Goal: Task Accomplishment & Management: Complete application form

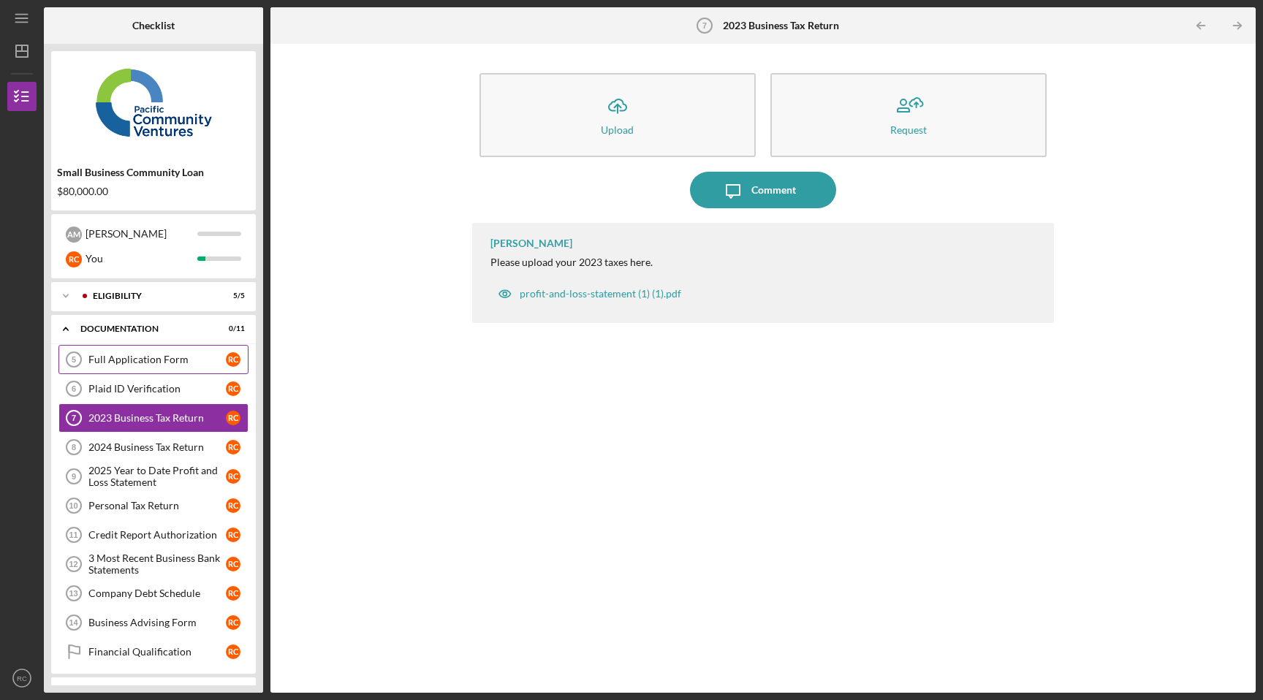
click at [151, 353] on link "Full Application Form 5 Full Application Form R C" at bounding box center [153, 359] width 190 height 29
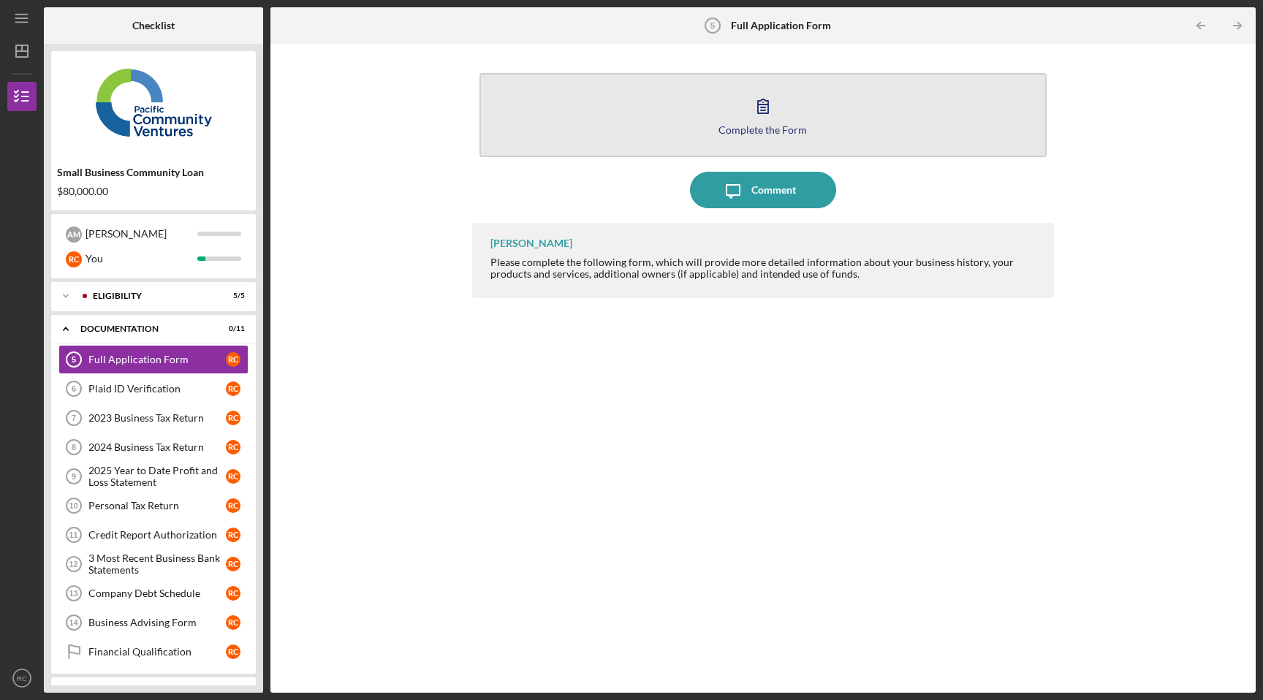
click at [743, 121] on button "Complete the Form Form" at bounding box center [763, 115] width 568 height 84
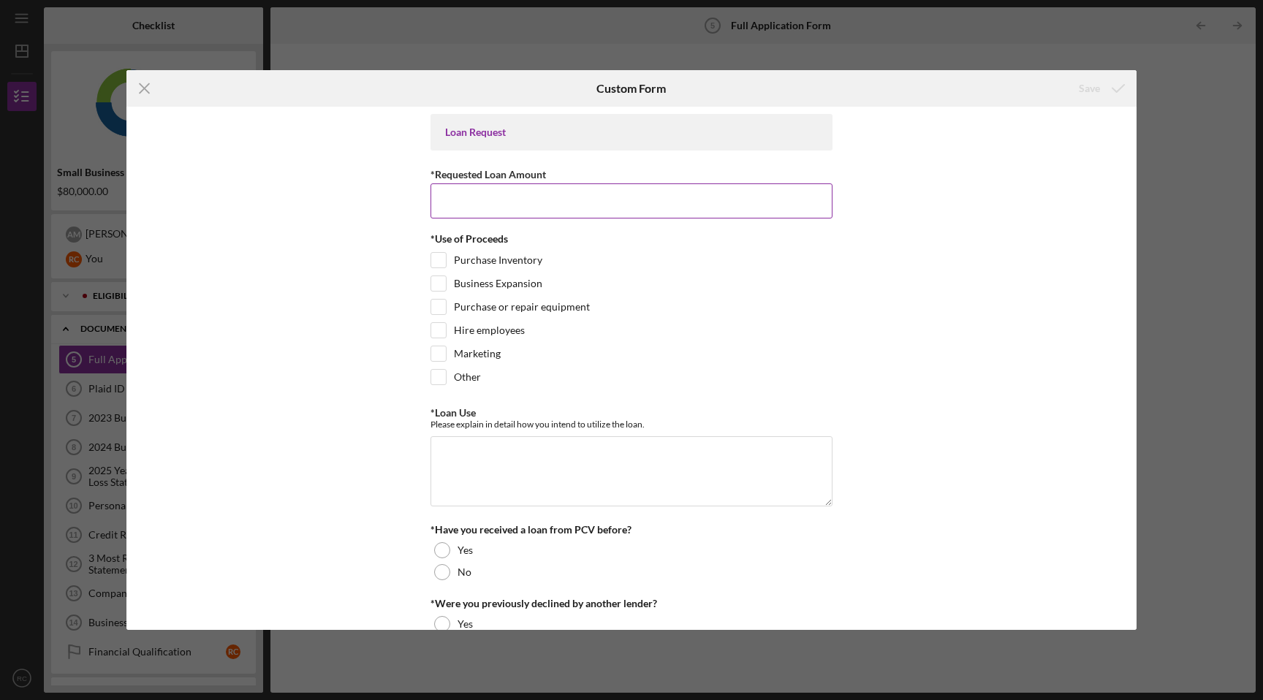
click at [620, 195] on input "*Requested Loan Amount" at bounding box center [631, 200] width 402 height 35
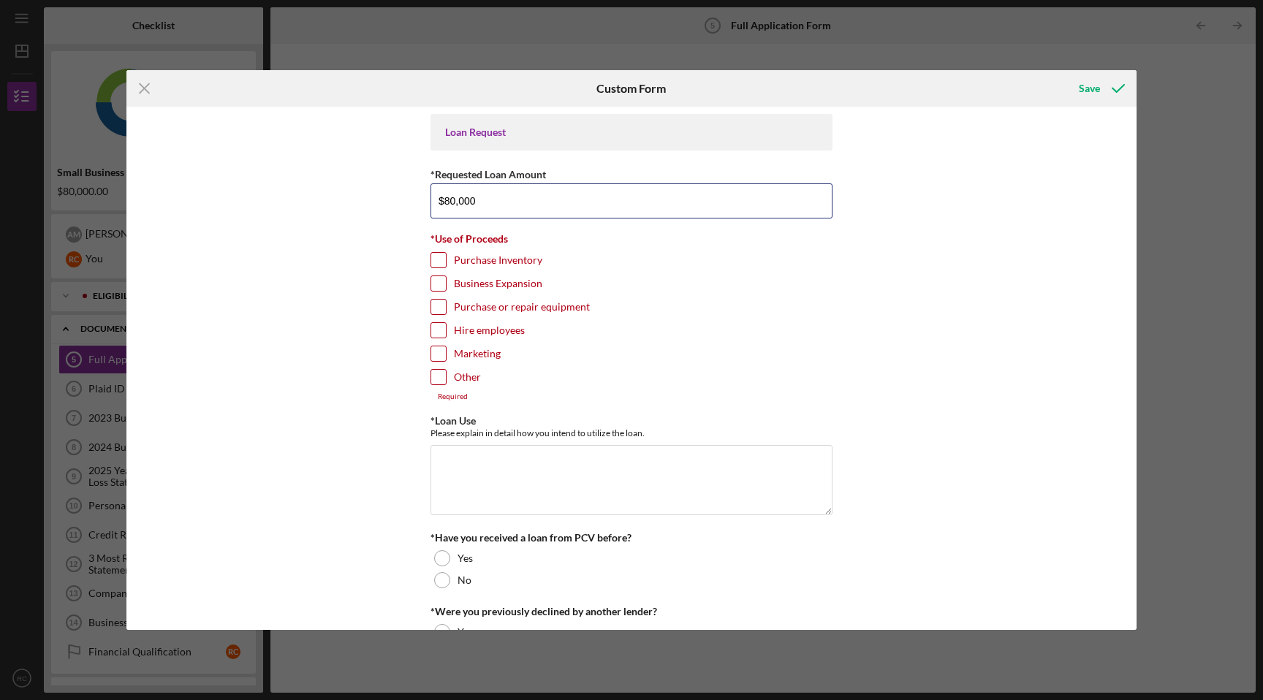
type input "$80,000"
click at [444, 282] on div at bounding box center [438, 284] width 16 height 16
click at [436, 281] on input "Business Expansion" at bounding box center [438, 283] width 15 height 15
checkbox input "true"
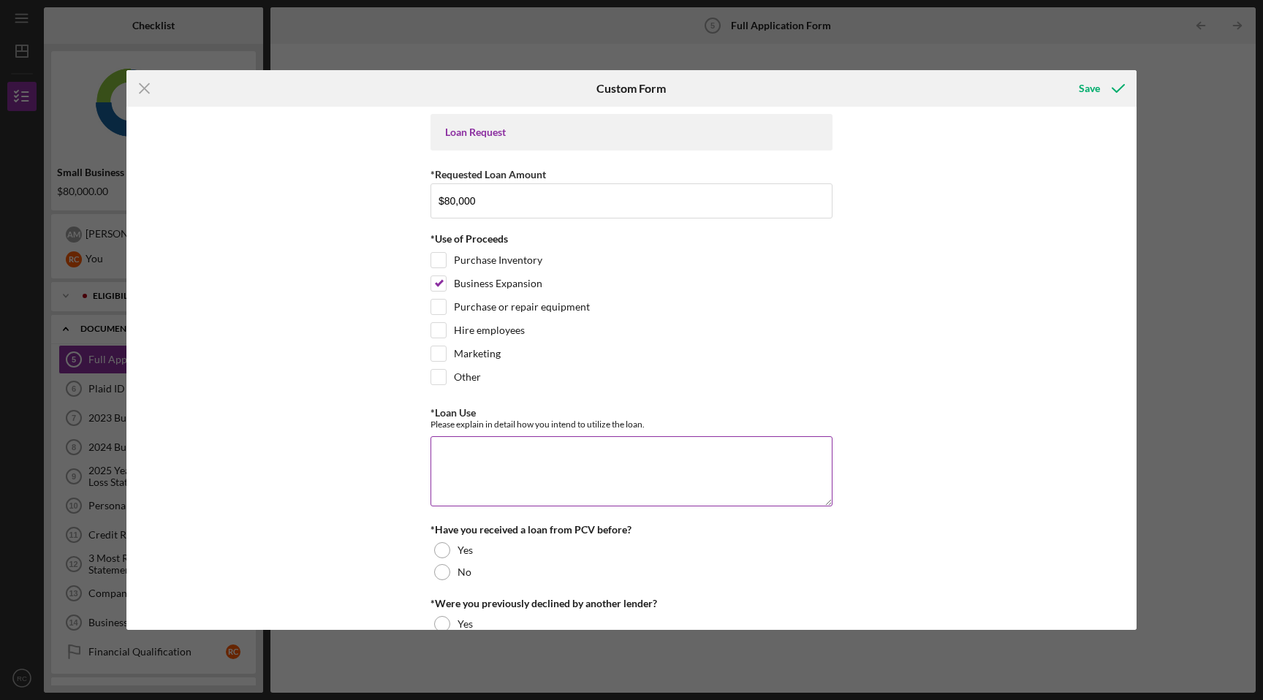
click at [471, 449] on textarea "*Loan Use" at bounding box center [631, 471] width 402 height 70
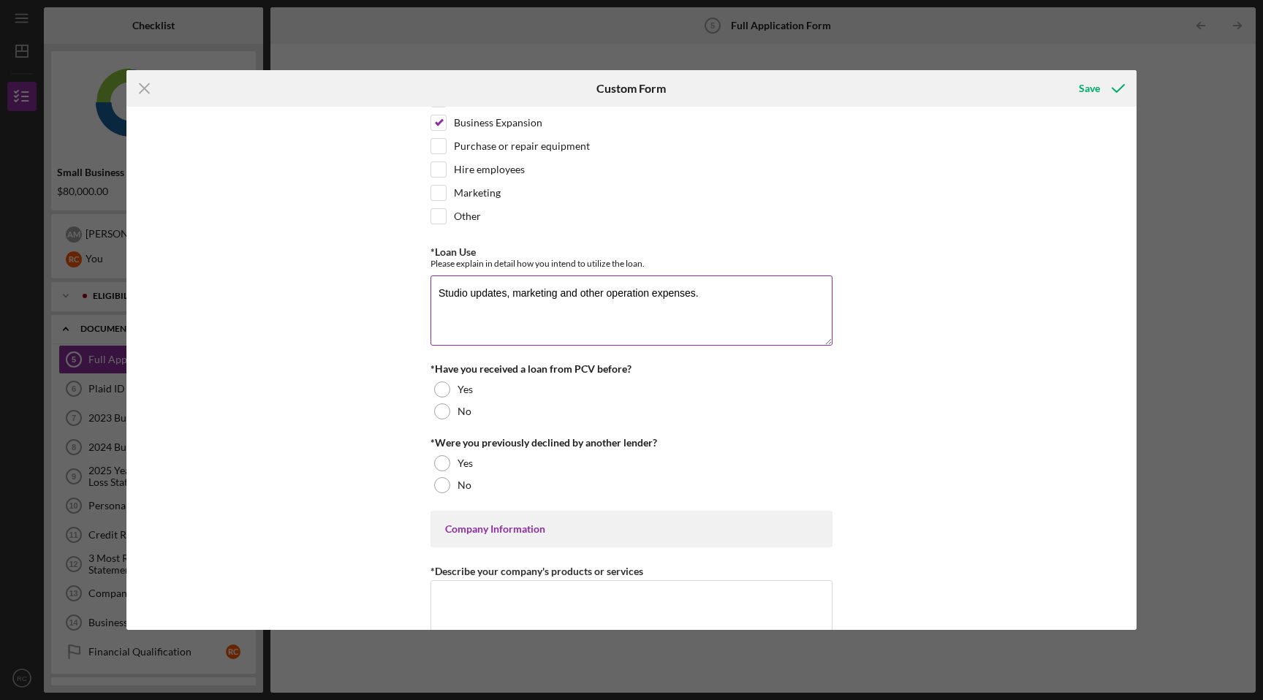
scroll to position [163, 0]
type textarea "Studio updates, marketing and other operation expenses."
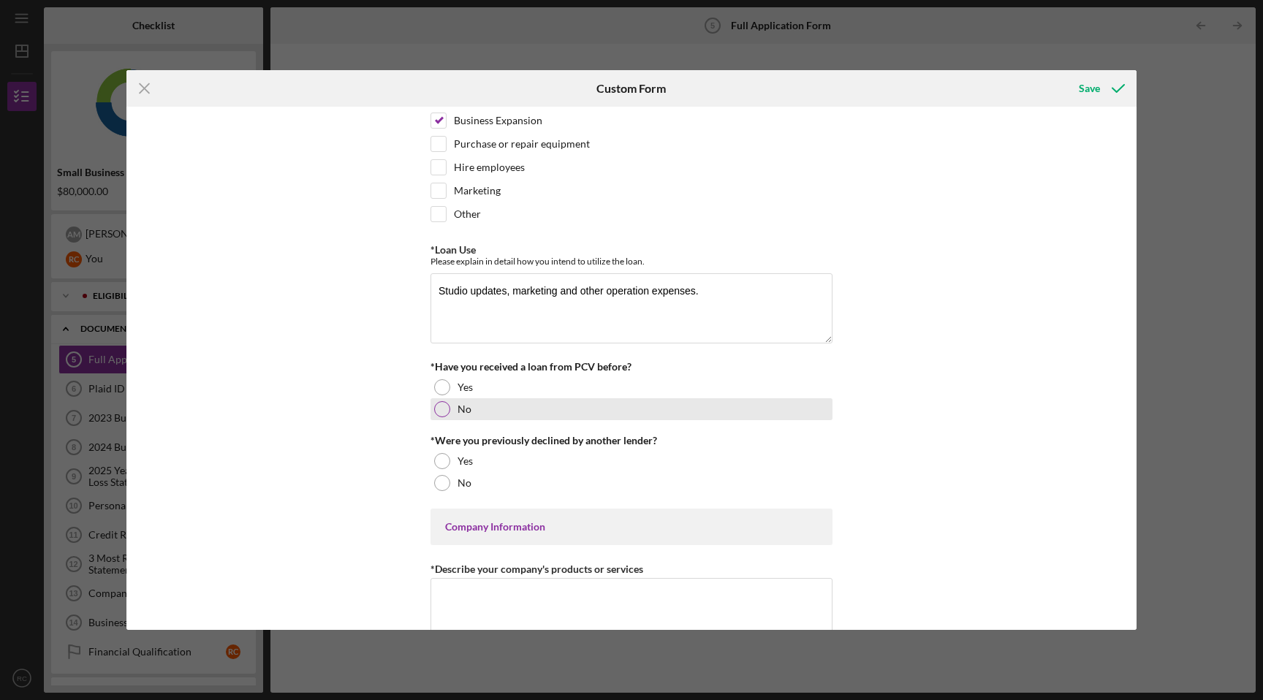
click at [438, 409] on div at bounding box center [442, 409] width 16 height 16
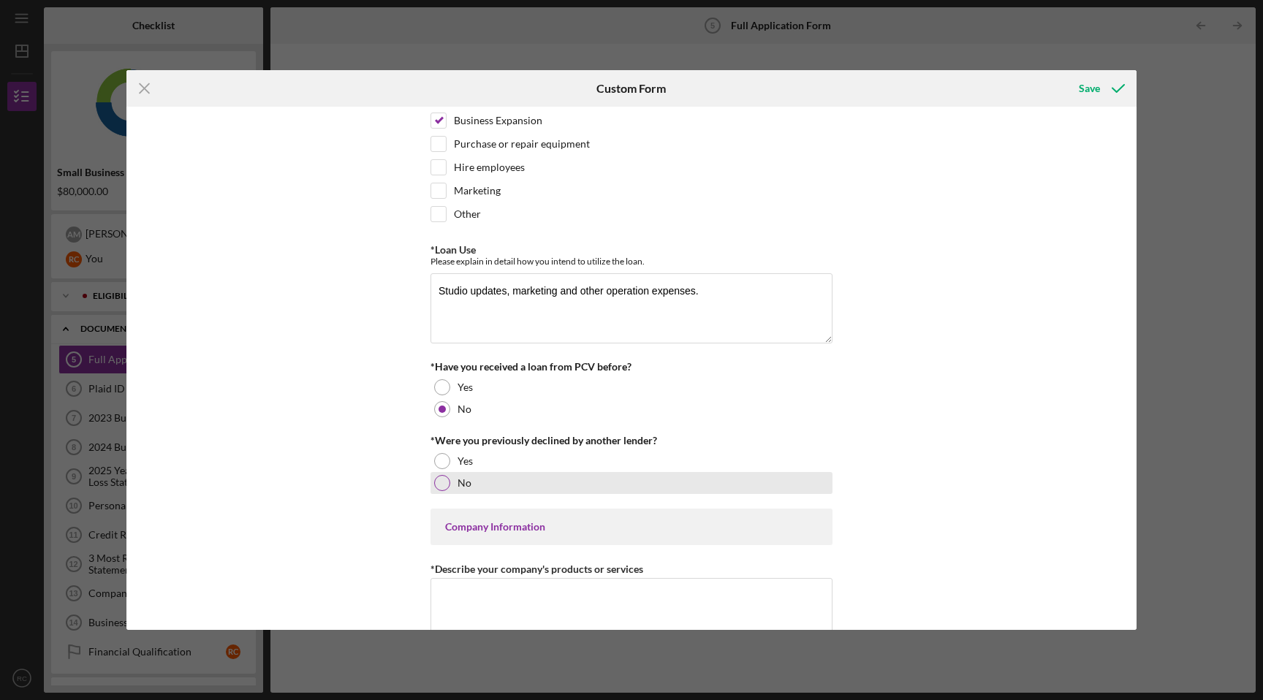
click at [440, 481] on div at bounding box center [442, 483] width 16 height 16
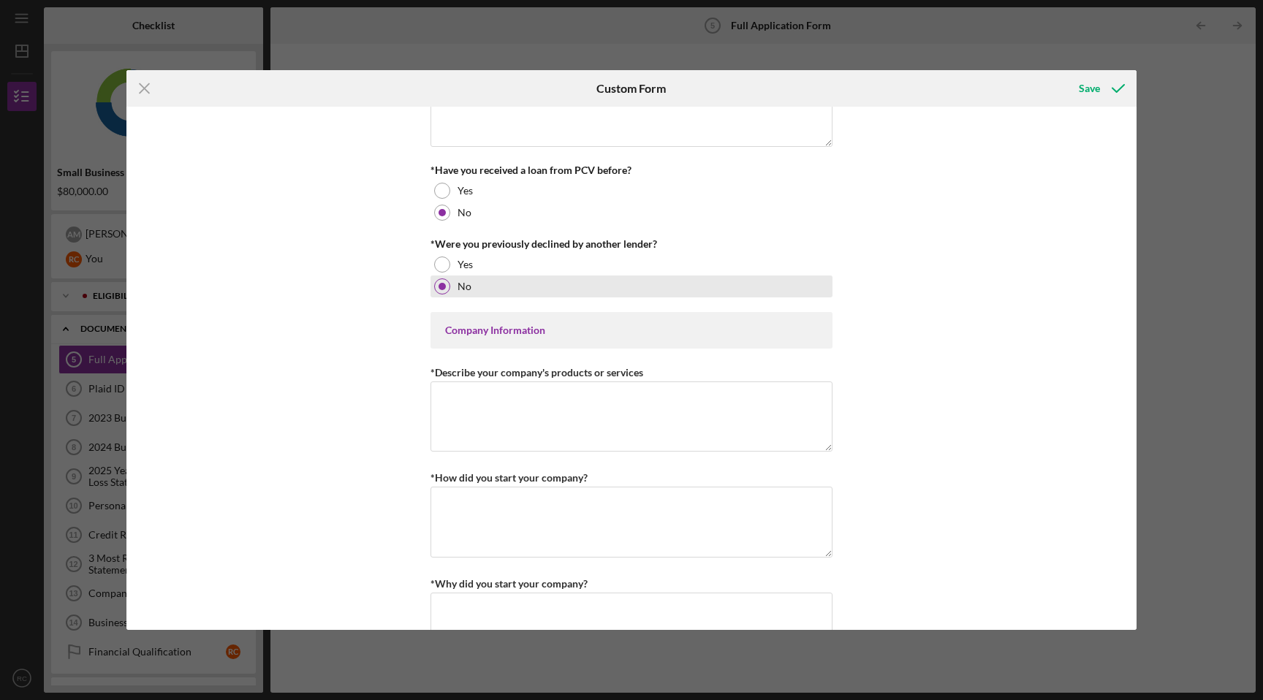
scroll to position [359, 0]
click at [463, 410] on textarea "*Describe your company's products or services" at bounding box center [631, 417] width 402 height 70
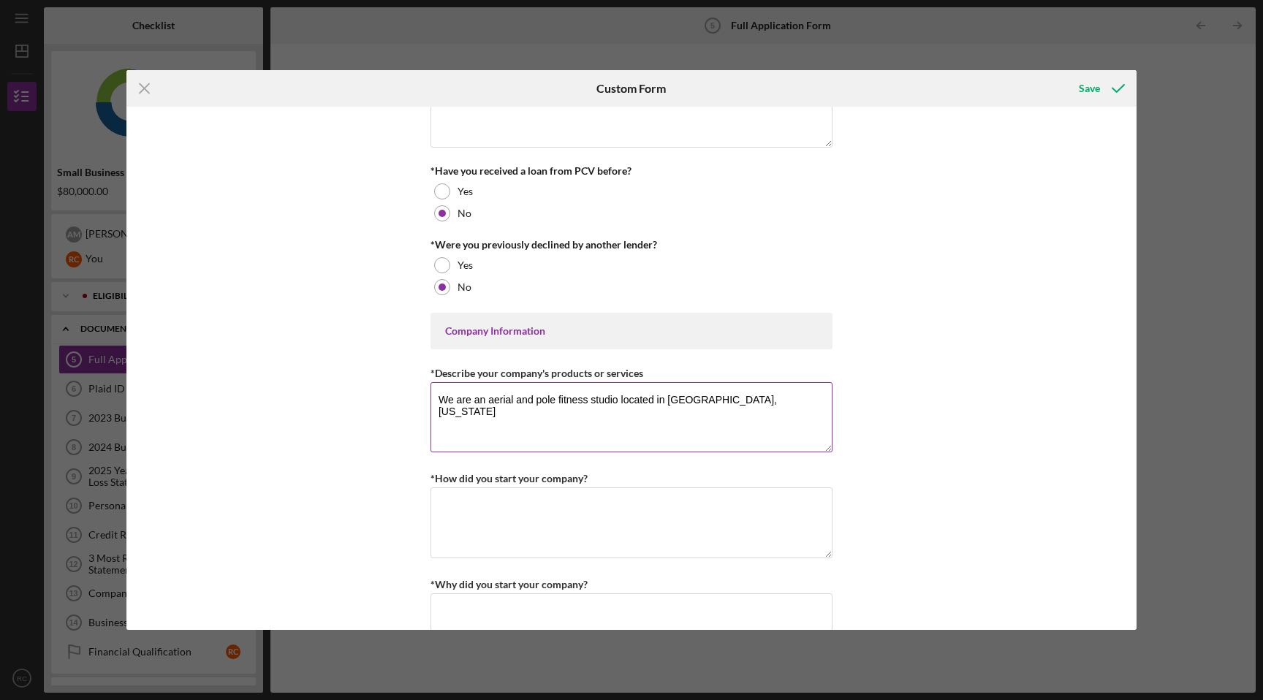
type textarea "We are an aerial and pole fitness studio located in [GEOGRAPHIC_DATA], [US_STAT…"
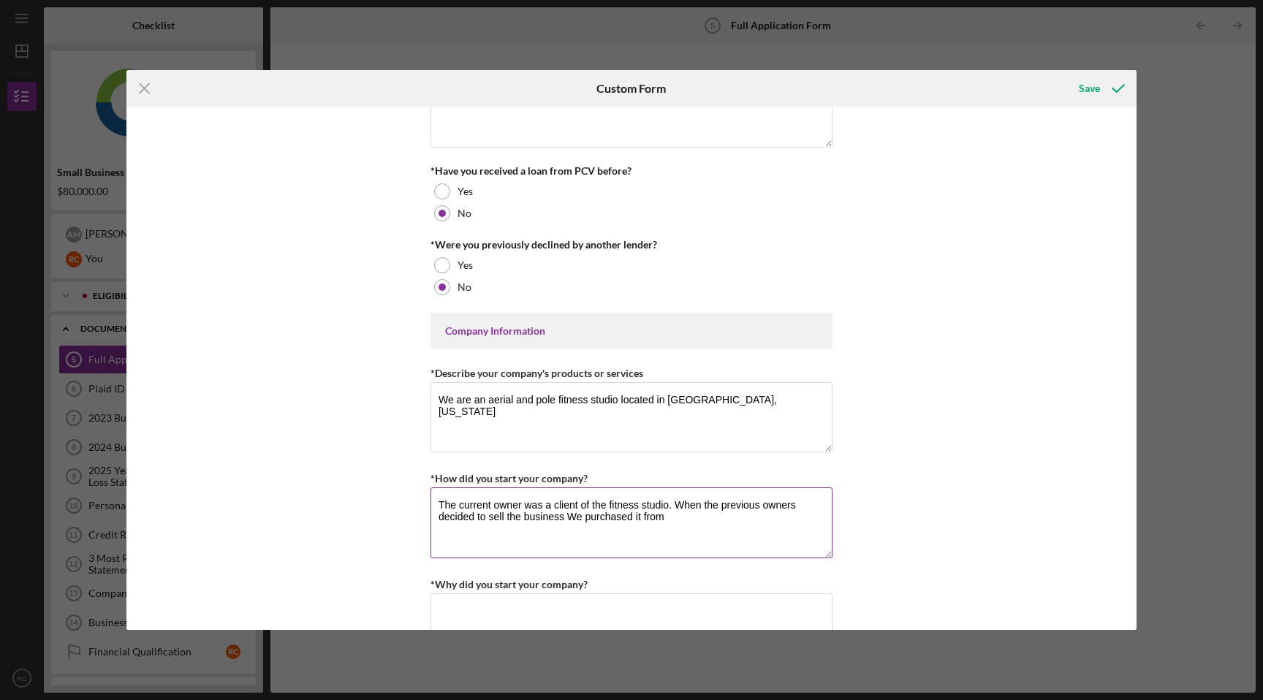
drag, startPoint x: 674, startPoint y: 504, endPoint x: 677, endPoint y: 520, distance: 16.3
click at [677, 520] on textarea "The current owner was a client of the fitness studio. When the previous owners …" at bounding box center [631, 522] width 402 height 70
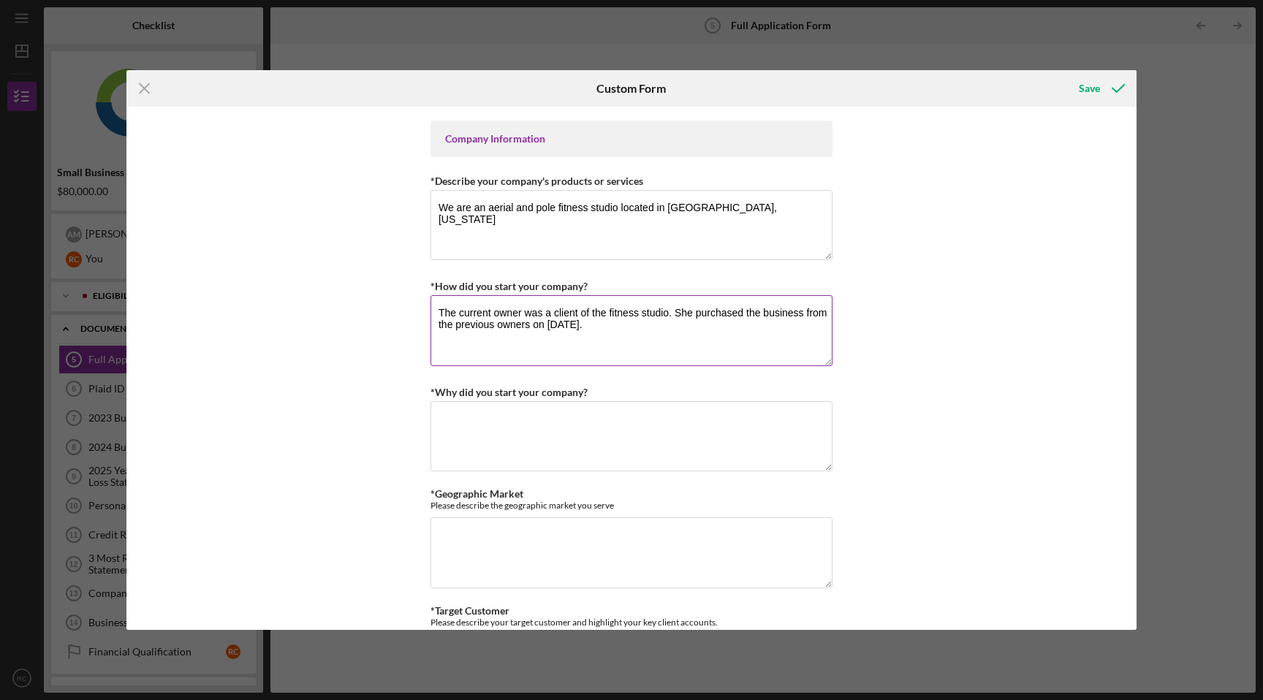
scroll to position [553, 0]
type textarea "The current owner was a client of the fitness studio. She purchased the busines…"
click at [662, 446] on textarea "*Why did you start your company?" at bounding box center [631, 435] width 402 height 70
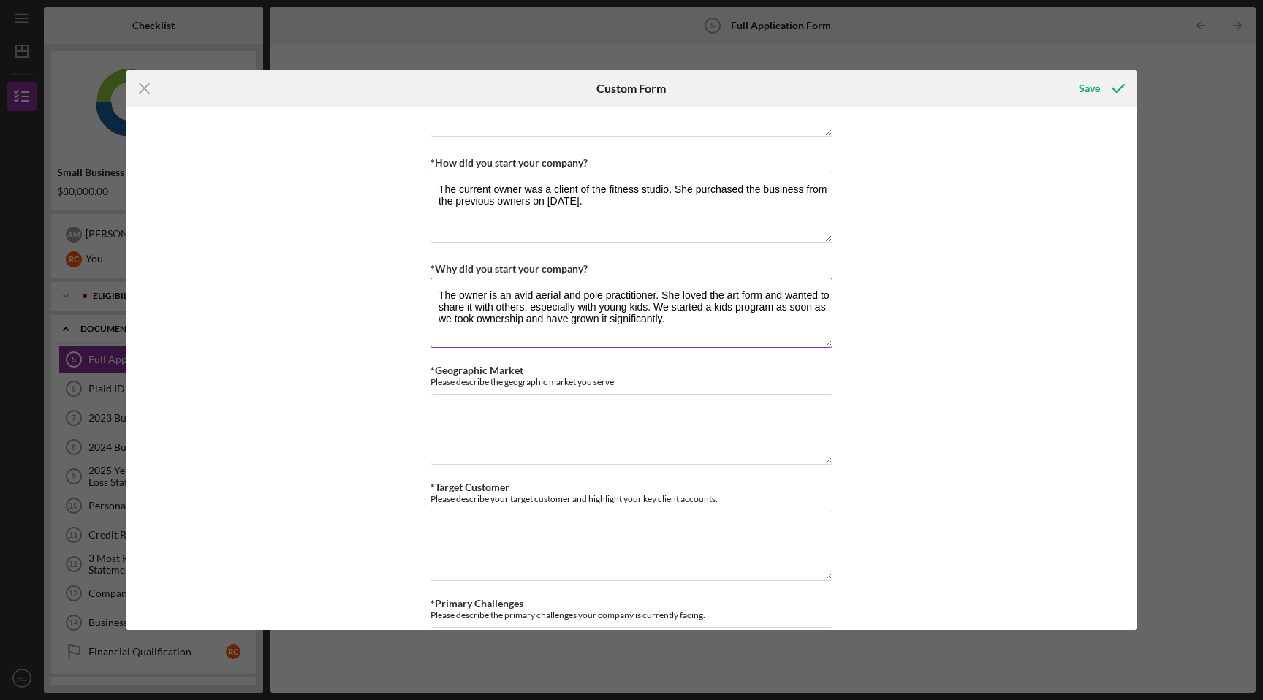
scroll to position [676, 0]
type textarea "The owner is an avid aerial and pole practitioner. She loved the art form and w…"
click at [583, 438] on textarea "*Geographic Market" at bounding box center [631, 427] width 402 height 70
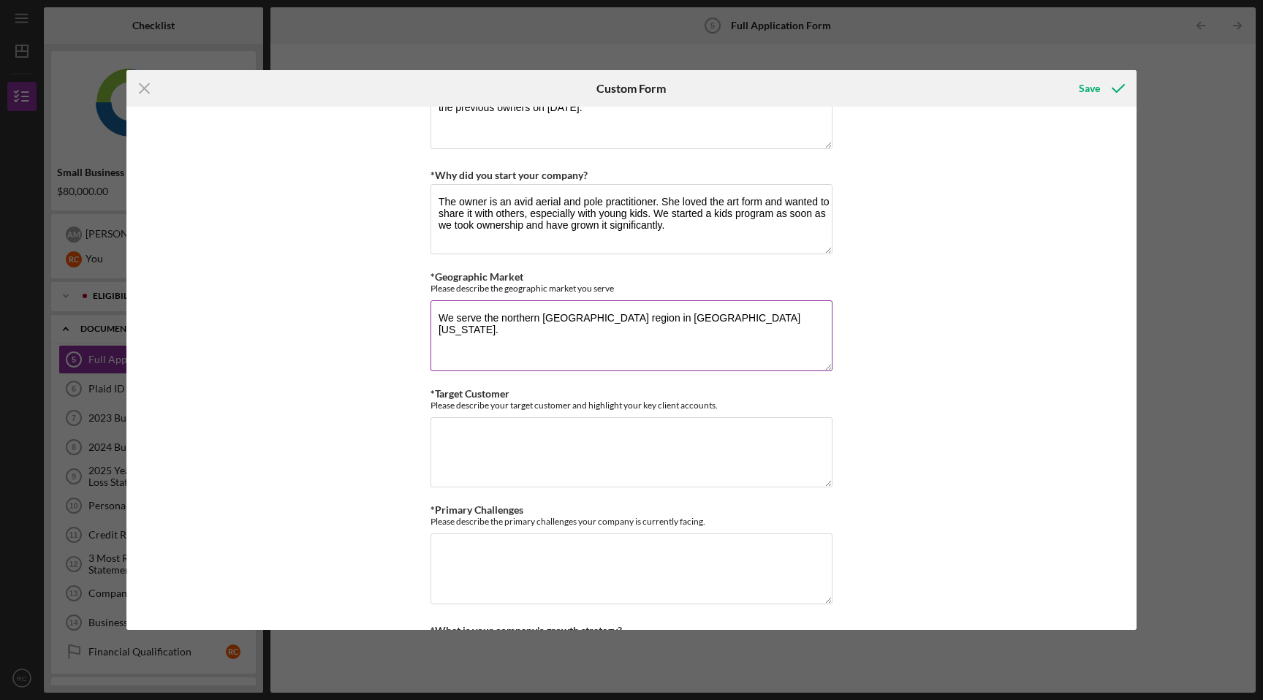
scroll to position [824, 0]
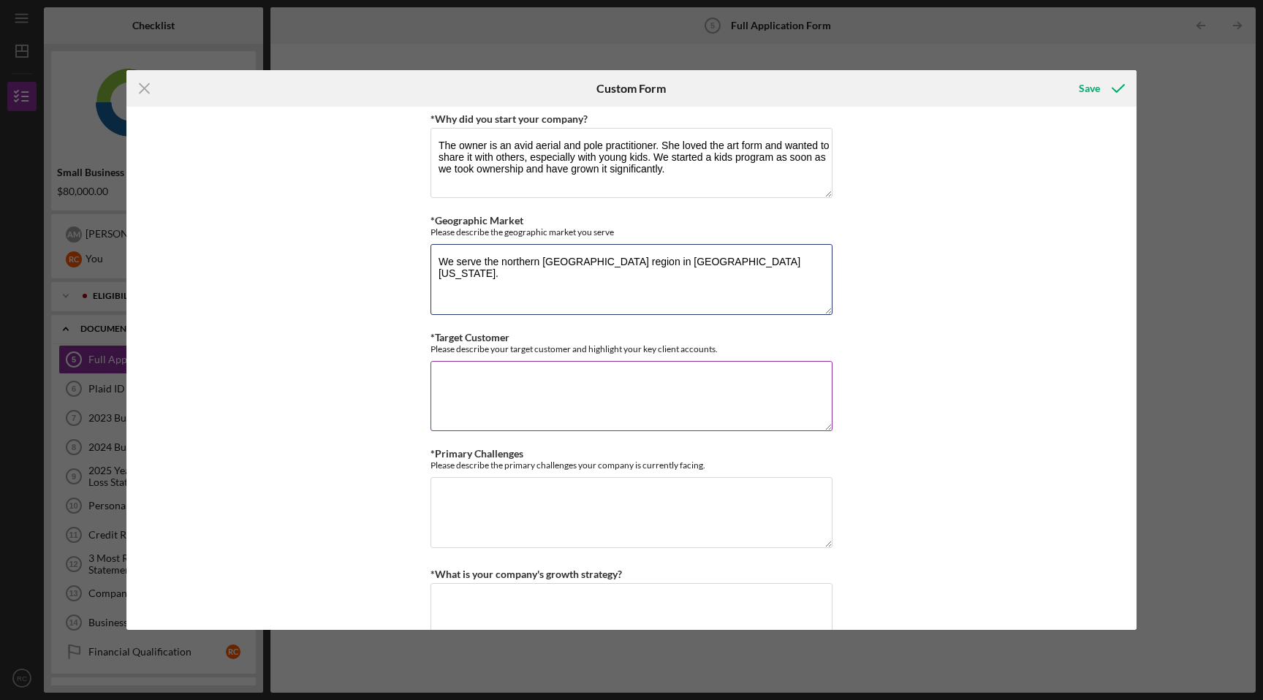
type textarea "We serve the northern [GEOGRAPHIC_DATA] region in [GEOGRAPHIC_DATA][US_STATE]."
click at [648, 412] on textarea "*Target Customer" at bounding box center [631, 396] width 402 height 70
click at [633, 383] on textarea "Our target clients are kids aged [DEMOGRAPHIC_DATA] and up." at bounding box center [631, 396] width 402 height 70
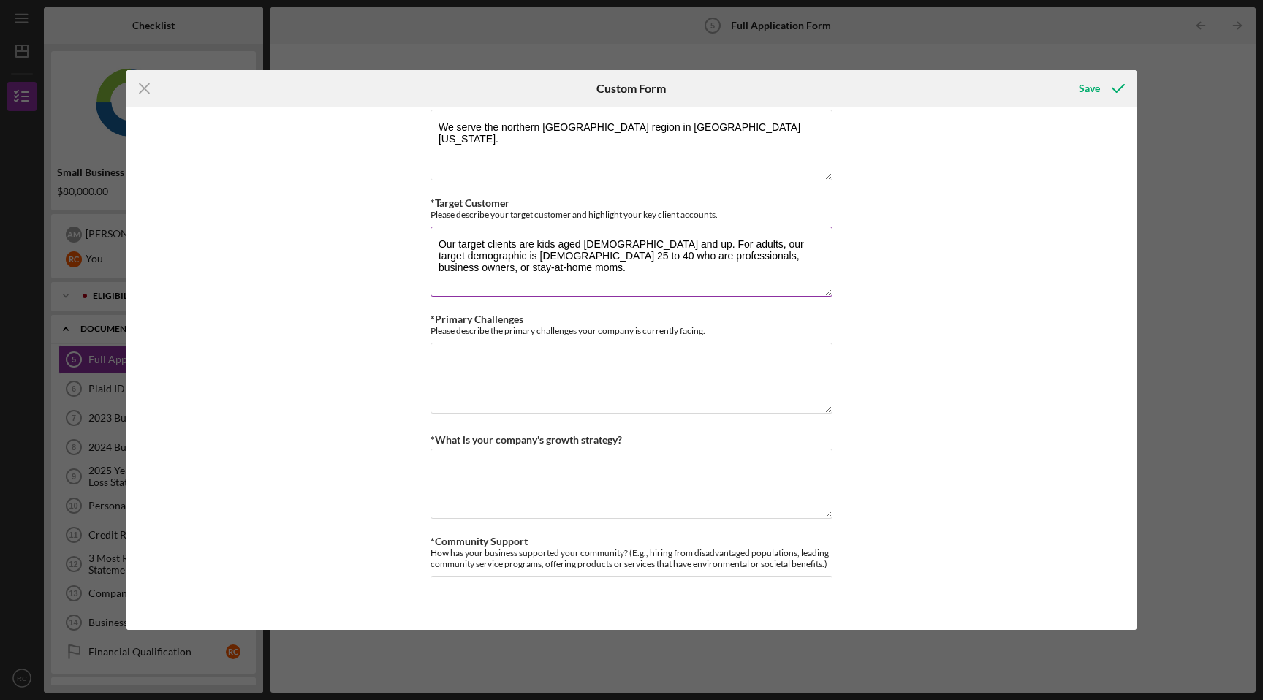
scroll to position [964, 0]
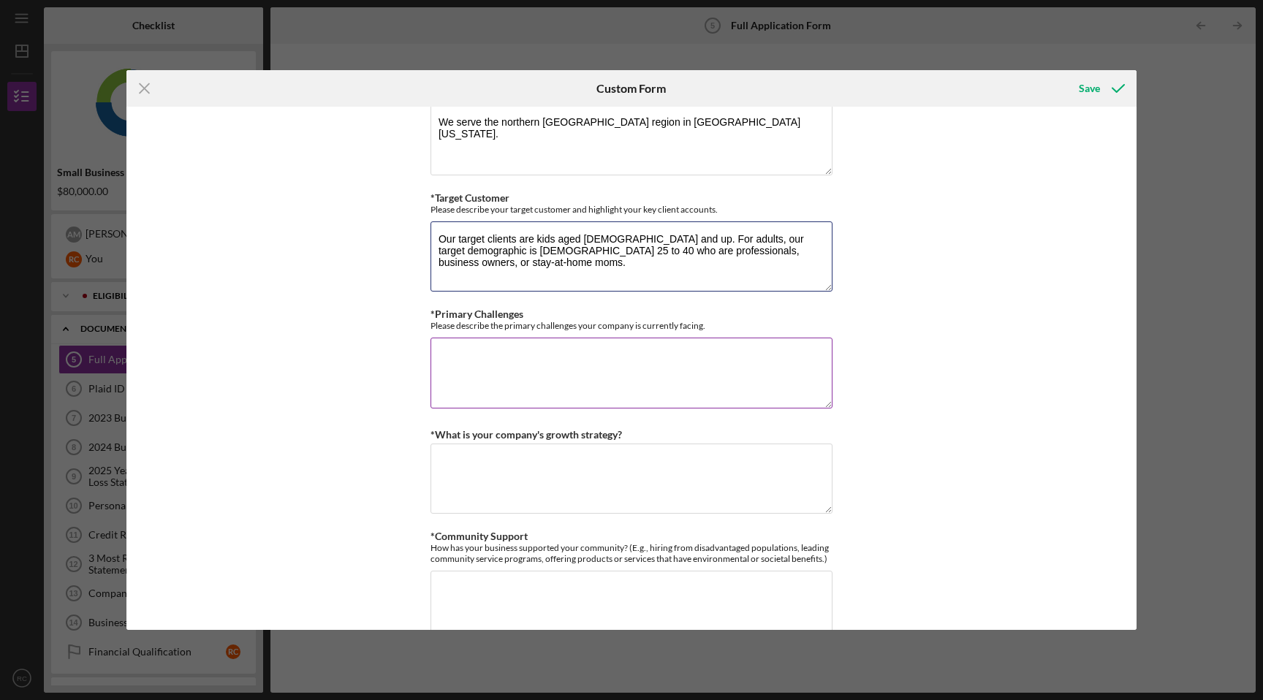
type textarea "Our target clients are kids aged [DEMOGRAPHIC_DATA] and up. For adults, our tar…"
click at [759, 391] on textarea "*Primary Challenges" at bounding box center [631, 373] width 402 height 70
type textarea "W"
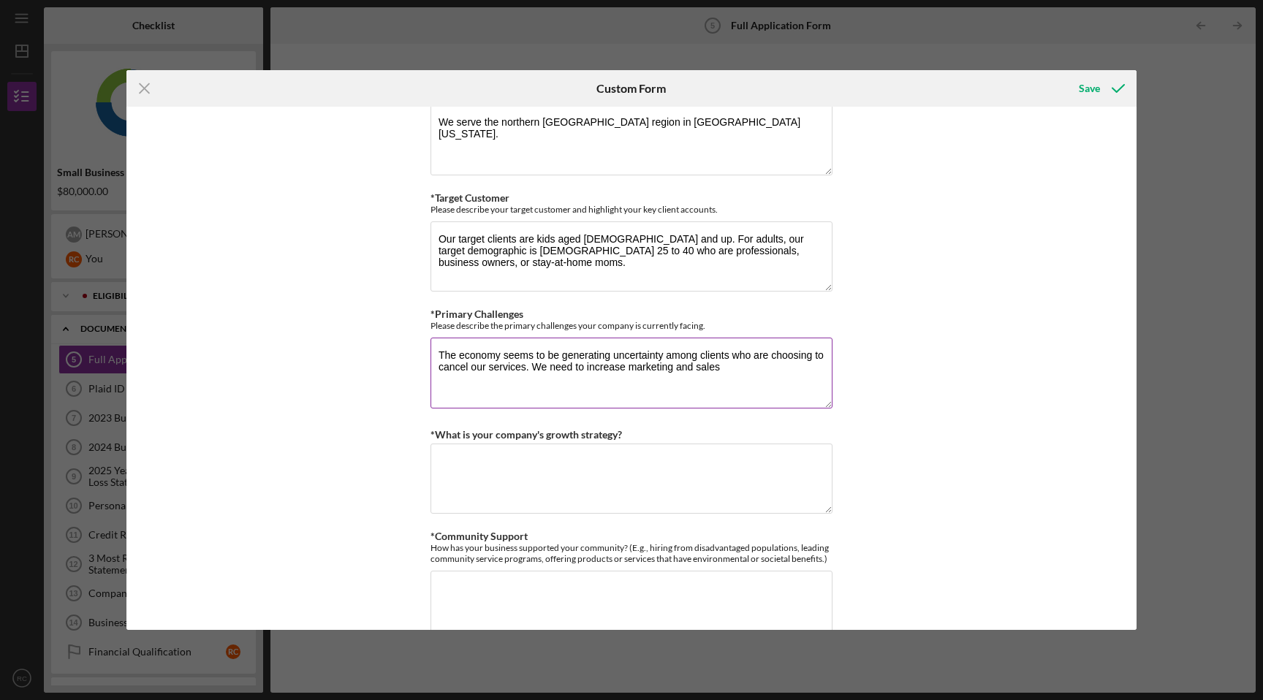
click at [751, 368] on textarea "The economy seems to be generating uncertainty among clients who are choosing t…" at bounding box center [631, 373] width 402 height 70
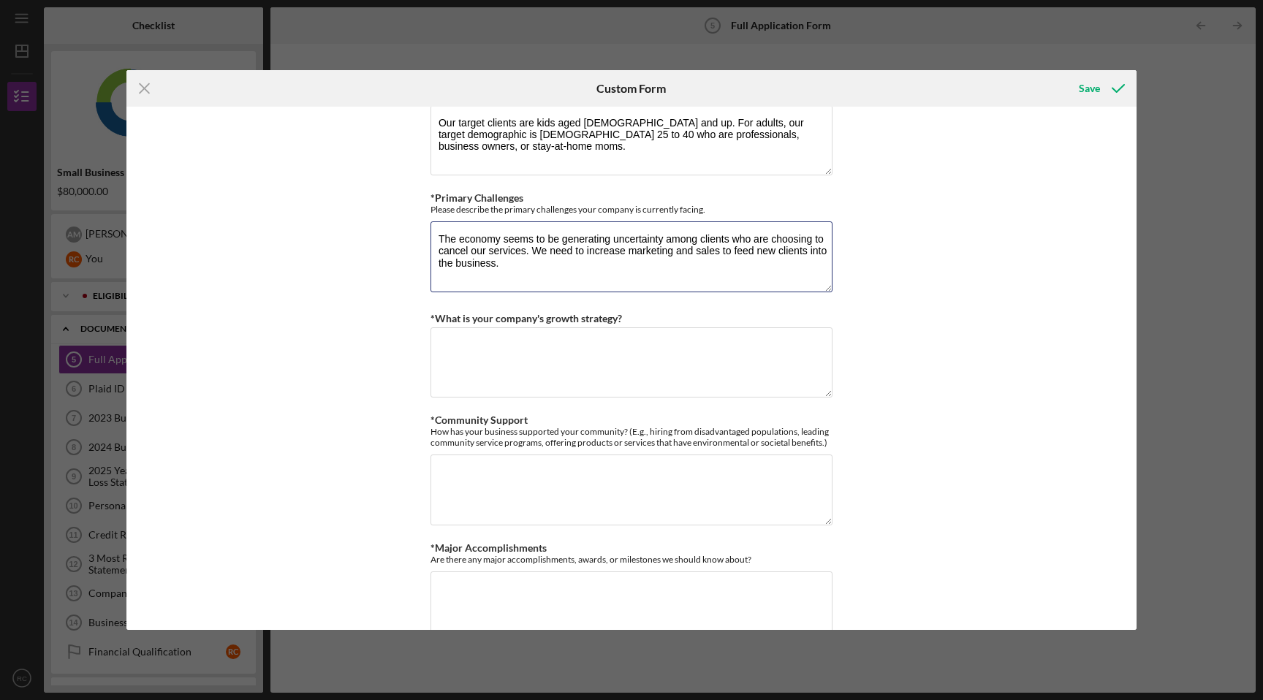
scroll to position [1085, 0]
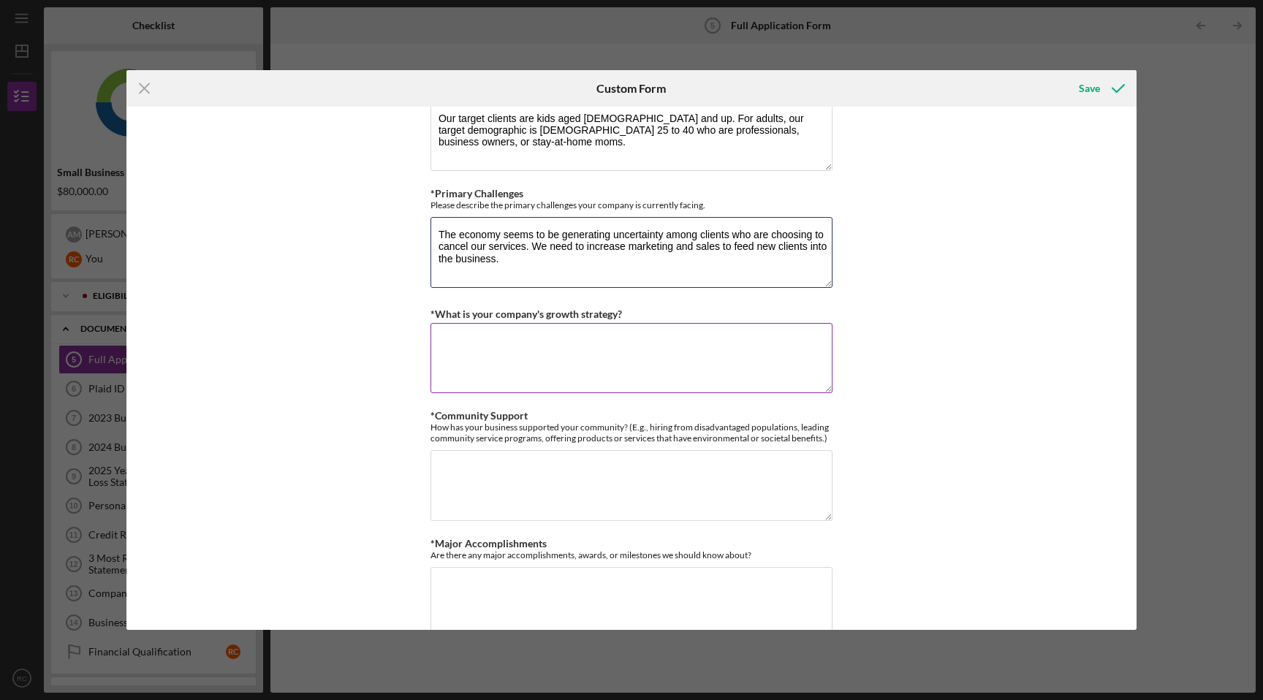
type textarea "The economy seems to be generating uncertainty among clients who are choosing t…"
click at [715, 340] on textarea "*What is your company's growth strategy?" at bounding box center [631, 358] width 402 height 70
click at [707, 364] on textarea "Increase advertising to improve visibility to new clients. Focused sales proces…" at bounding box center [631, 358] width 402 height 70
click at [720, 360] on textarea "Increase advertising to improve visibility to new clients. Focused sales proces…" at bounding box center [631, 358] width 402 height 70
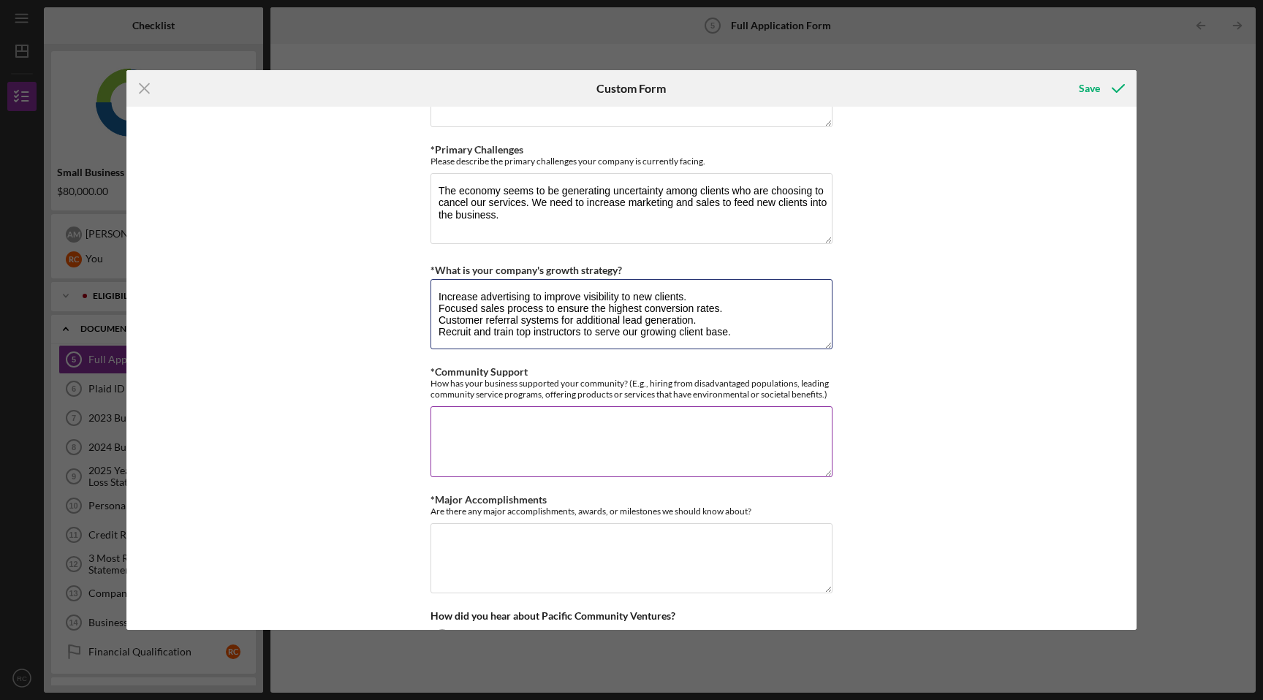
scroll to position [1130, 0]
type textarea "Increase advertising to improve visibility to new clients. Focused sales proces…"
click at [679, 413] on textarea "*Community Support" at bounding box center [631, 440] width 402 height 70
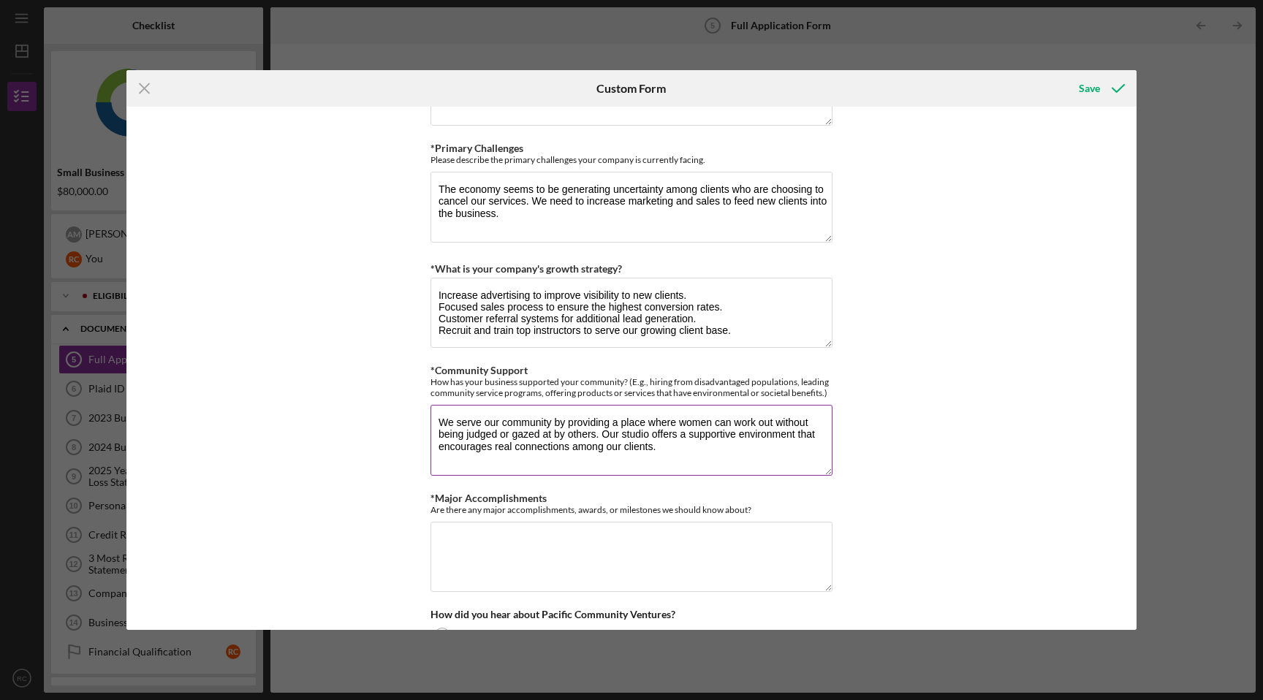
click at [581, 457] on textarea "We serve our community by providing a place where women can work out without be…" at bounding box center [631, 440] width 402 height 70
click at [667, 446] on textarea "We serve our community by providing a place where women can work out without be…" at bounding box center [631, 440] width 402 height 70
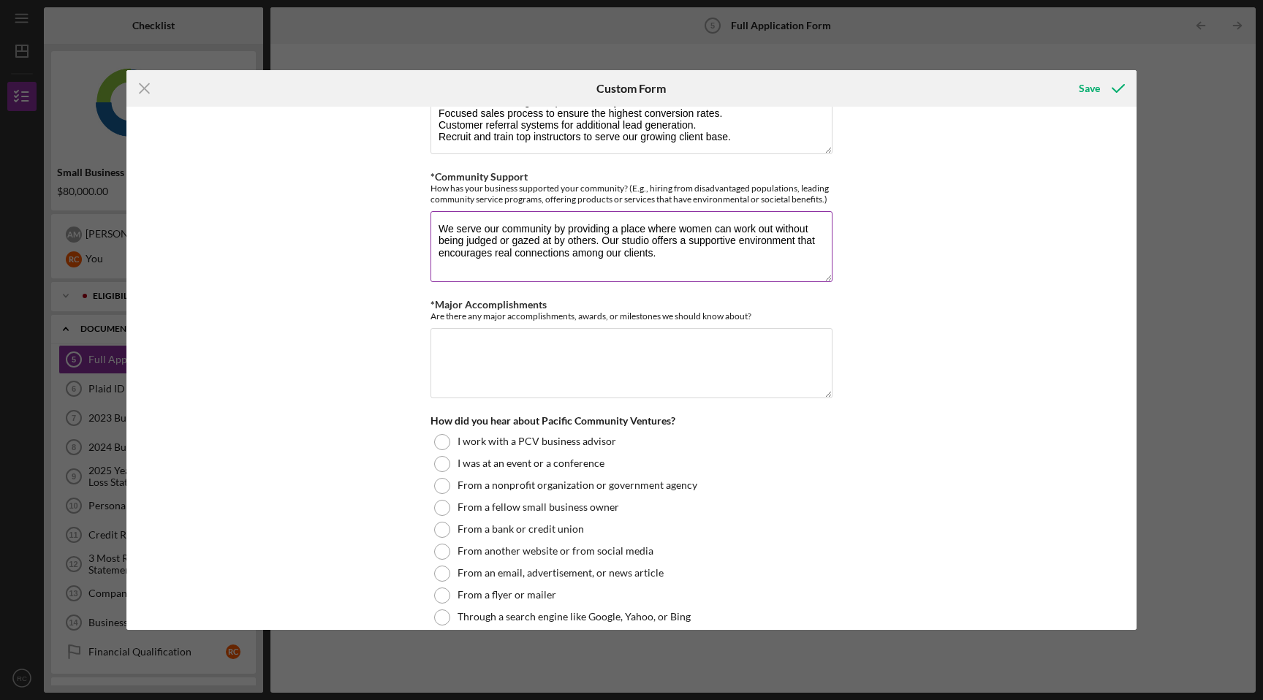
scroll to position [1337, 0]
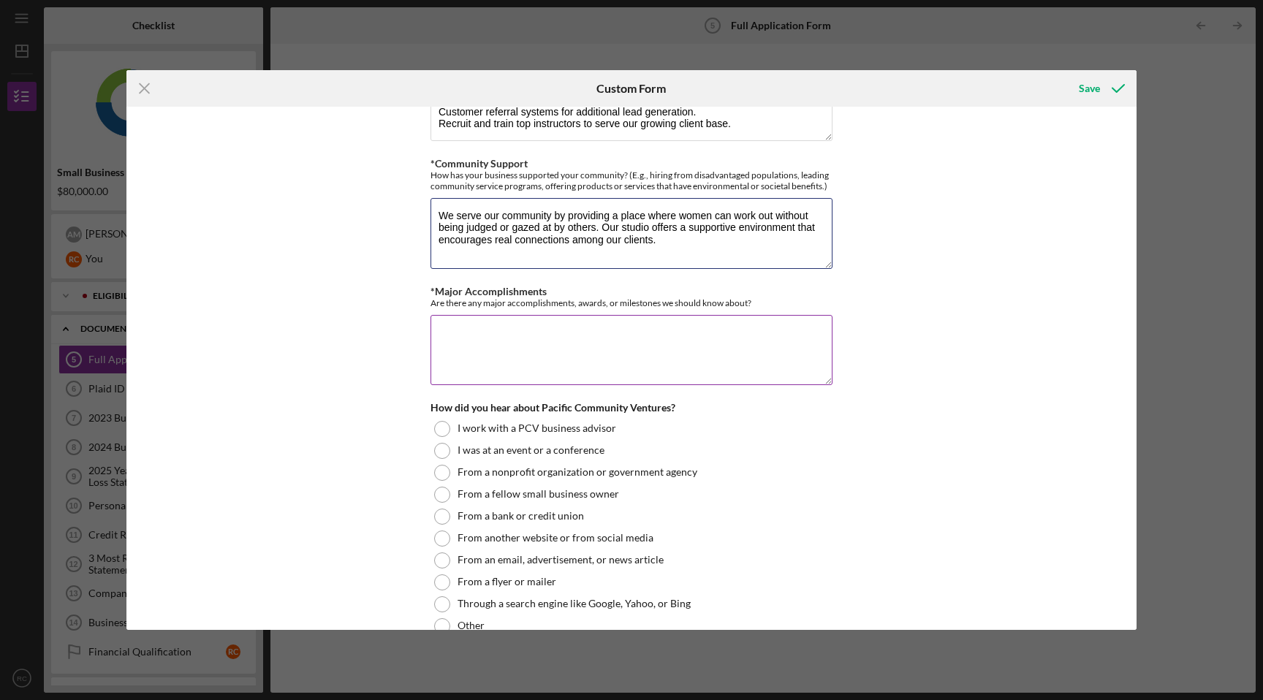
type textarea "We serve our community by providing a place where women can work out without be…"
click at [585, 349] on textarea "*Major Accomplishments" at bounding box center [631, 350] width 402 height 70
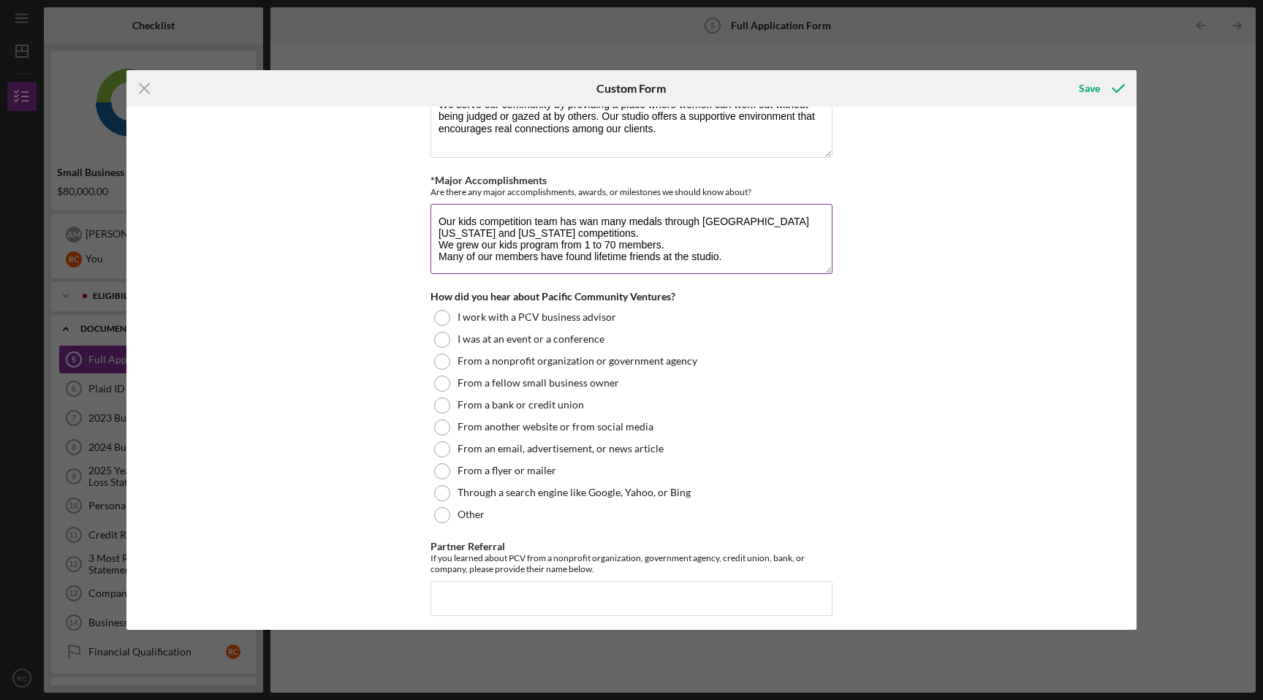
scroll to position [1449, 0]
type textarea "Our kids competition team has wan many medals through [GEOGRAPHIC_DATA][US_STAT…"
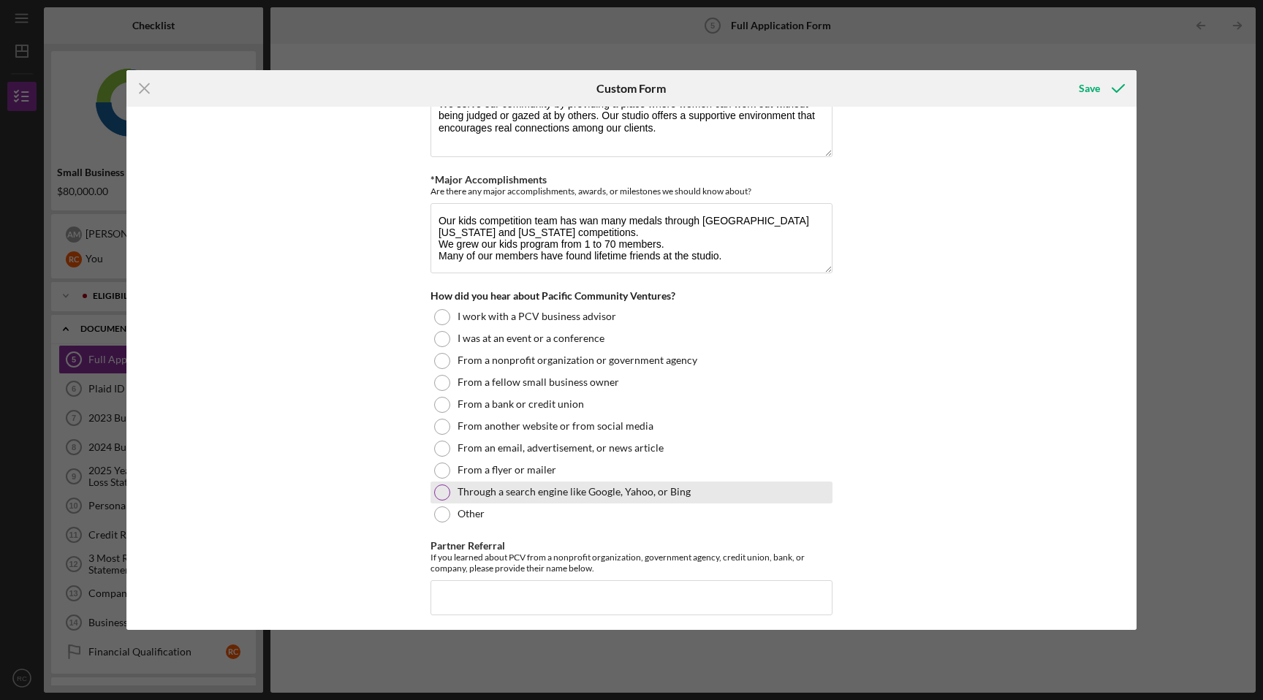
click at [443, 489] on div at bounding box center [442, 493] width 16 height 16
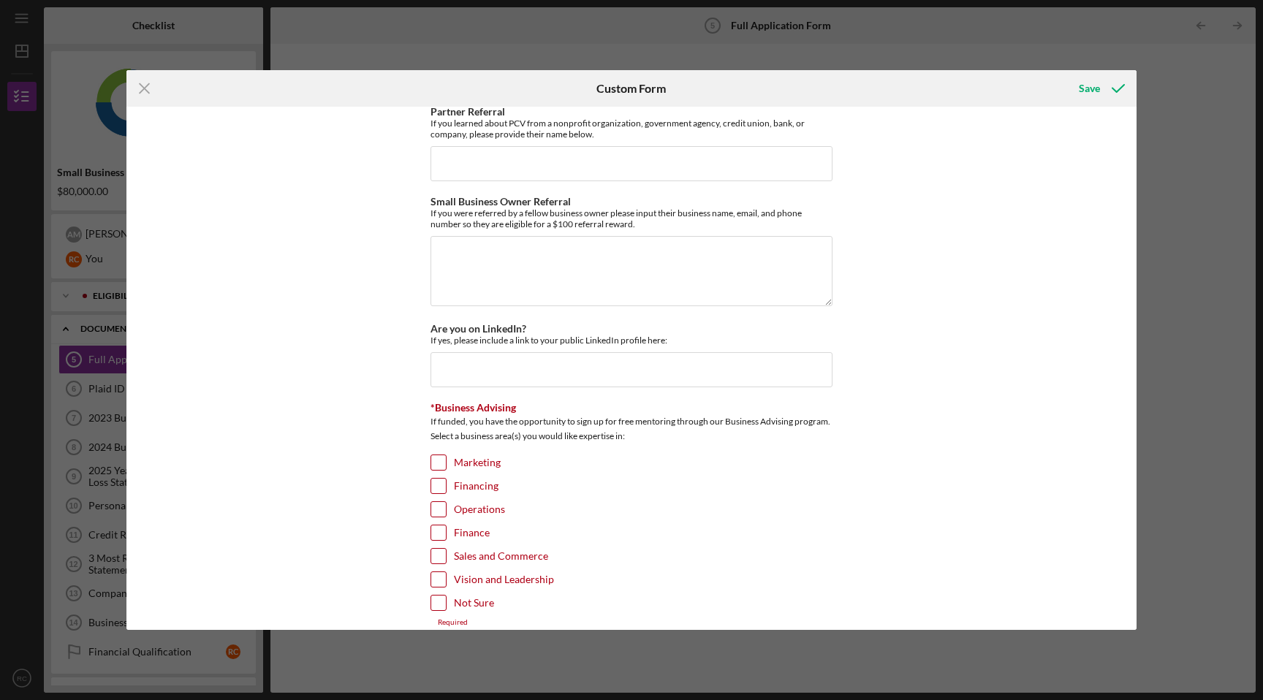
scroll to position [1897, 0]
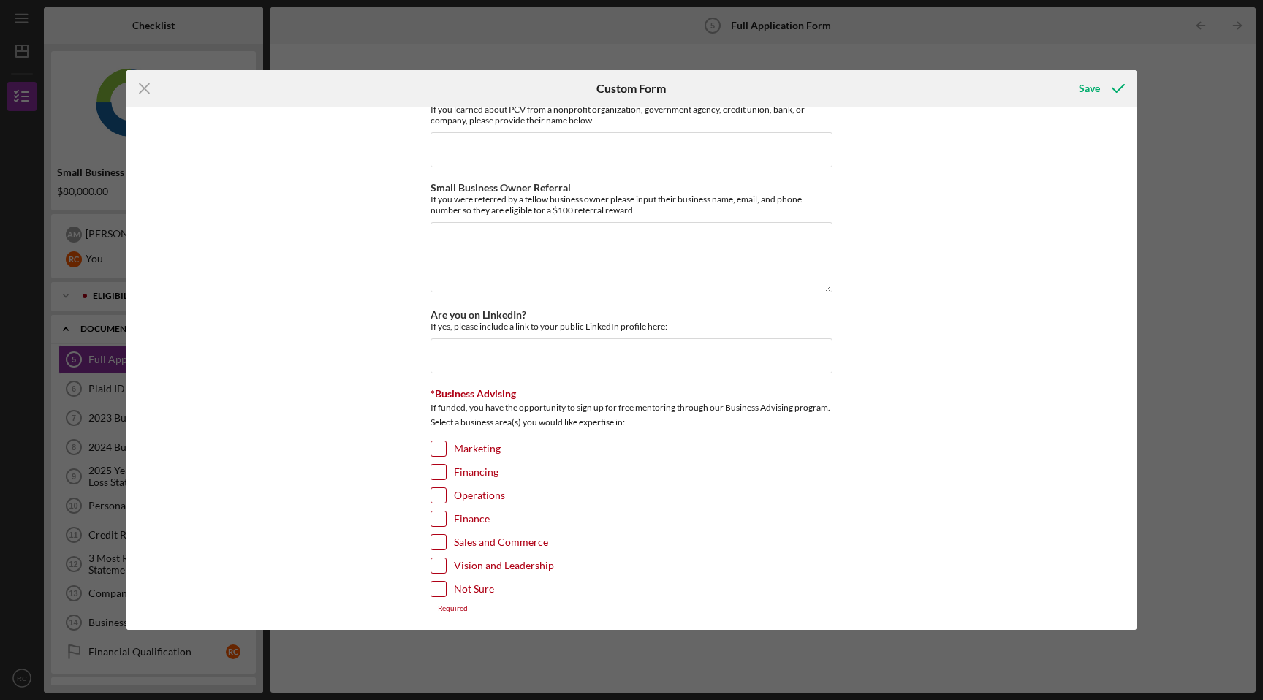
click at [431, 444] on input "Marketing" at bounding box center [438, 448] width 15 height 15
checkbox input "true"
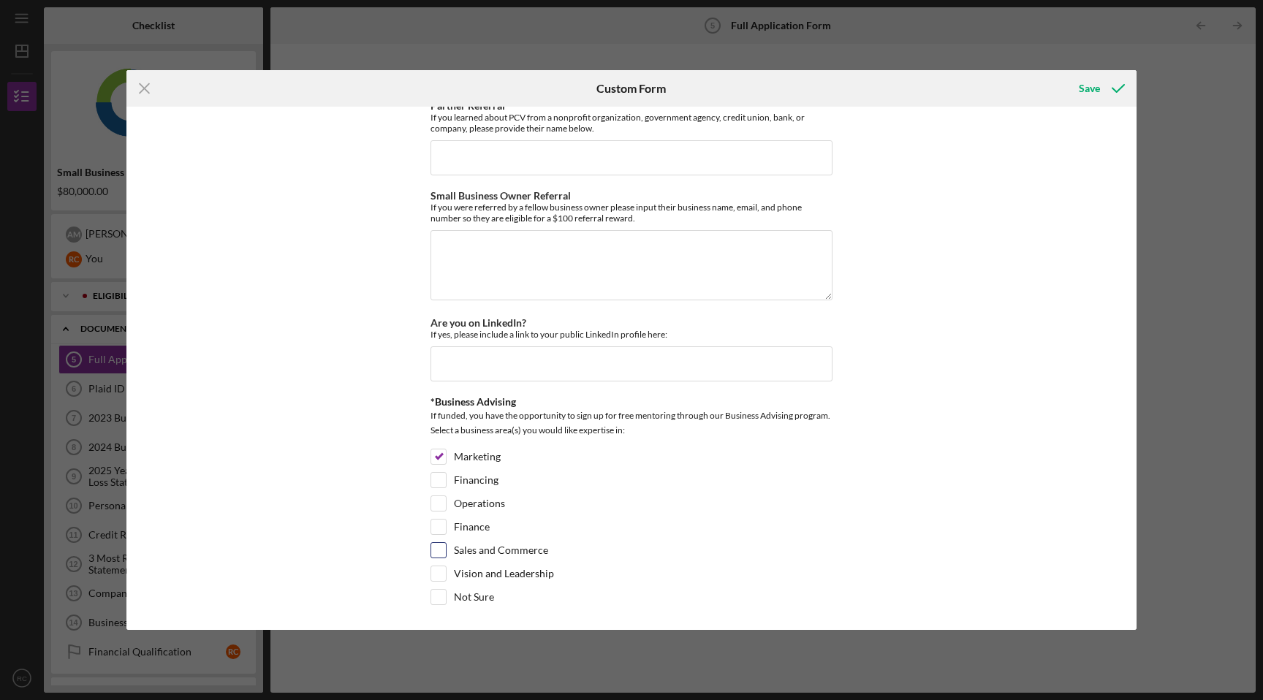
click at [441, 548] on input "Sales and Commerce" at bounding box center [438, 550] width 15 height 15
checkbox input "true"
click at [436, 501] on input "Operations" at bounding box center [438, 503] width 15 height 15
checkbox input "true"
click at [1086, 88] on div "Save" at bounding box center [1089, 88] width 21 height 29
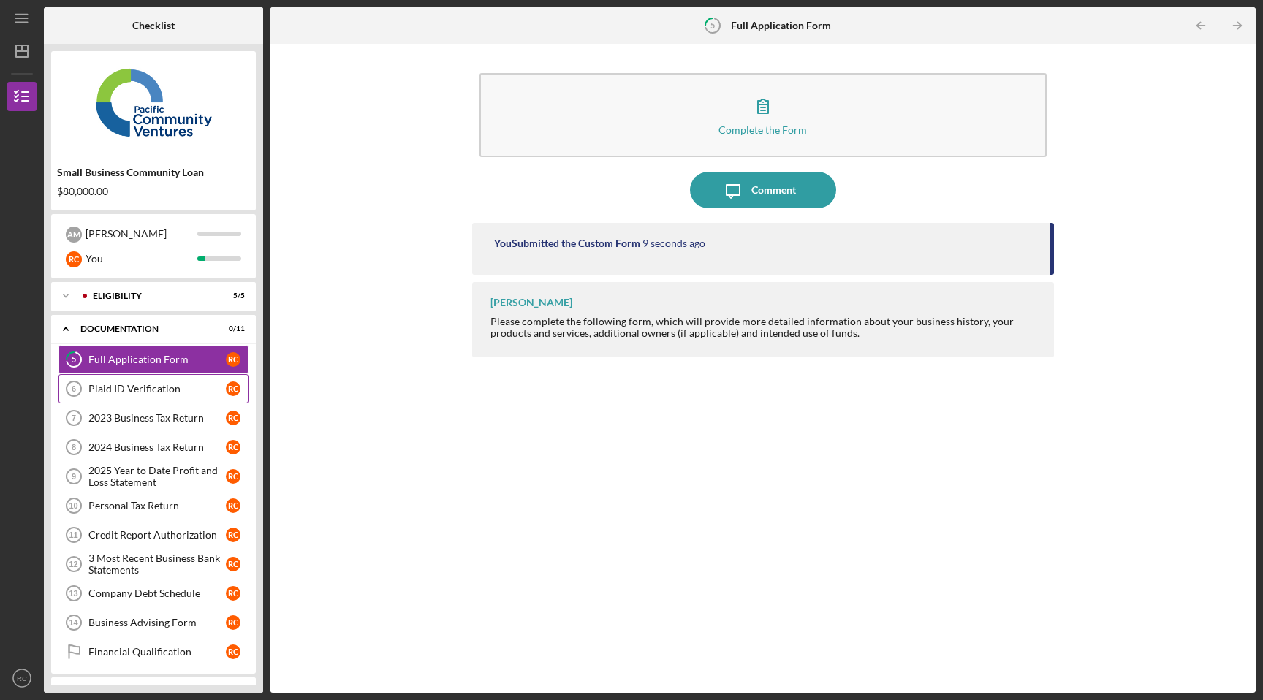
click at [149, 392] on div "Plaid ID Verification" at bounding box center [156, 389] width 137 height 12
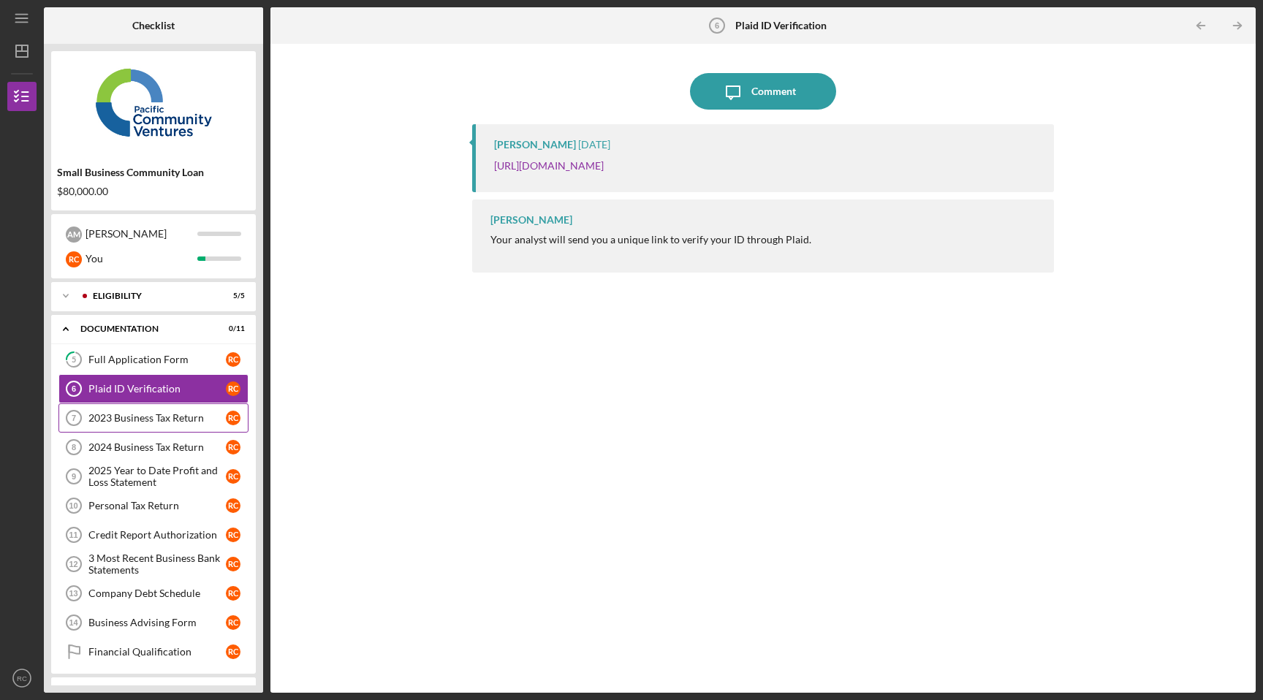
click at [160, 417] on div "2023 Business Tax Return" at bounding box center [156, 418] width 137 height 12
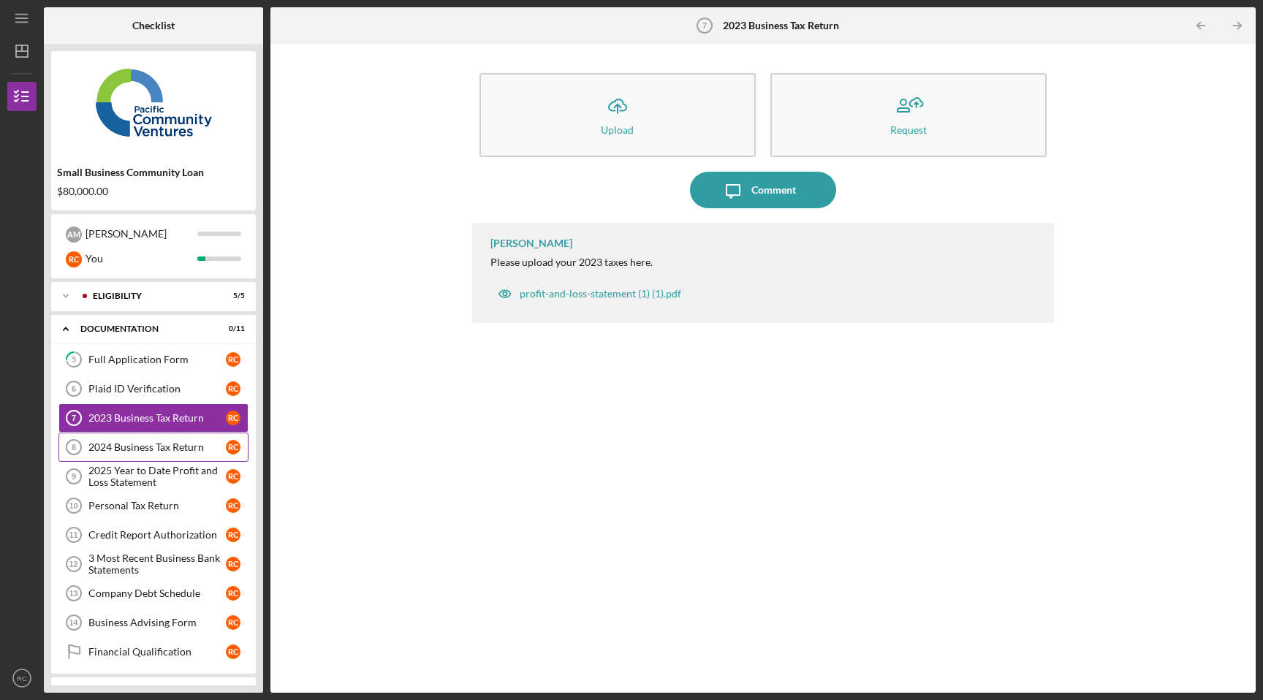
click at [152, 452] on div "2024 Business Tax Return" at bounding box center [156, 447] width 137 height 12
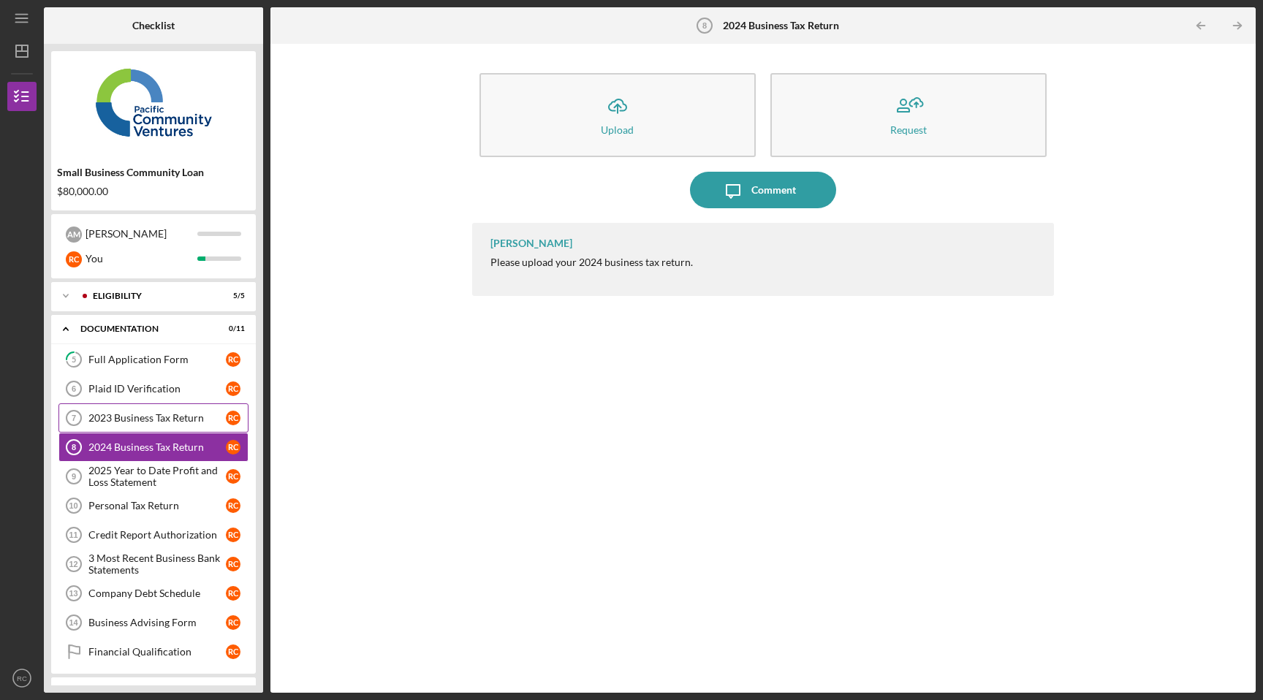
click at [153, 429] on link "2023 Business Tax Return 7 2023 Business Tax Return R C" at bounding box center [153, 417] width 190 height 29
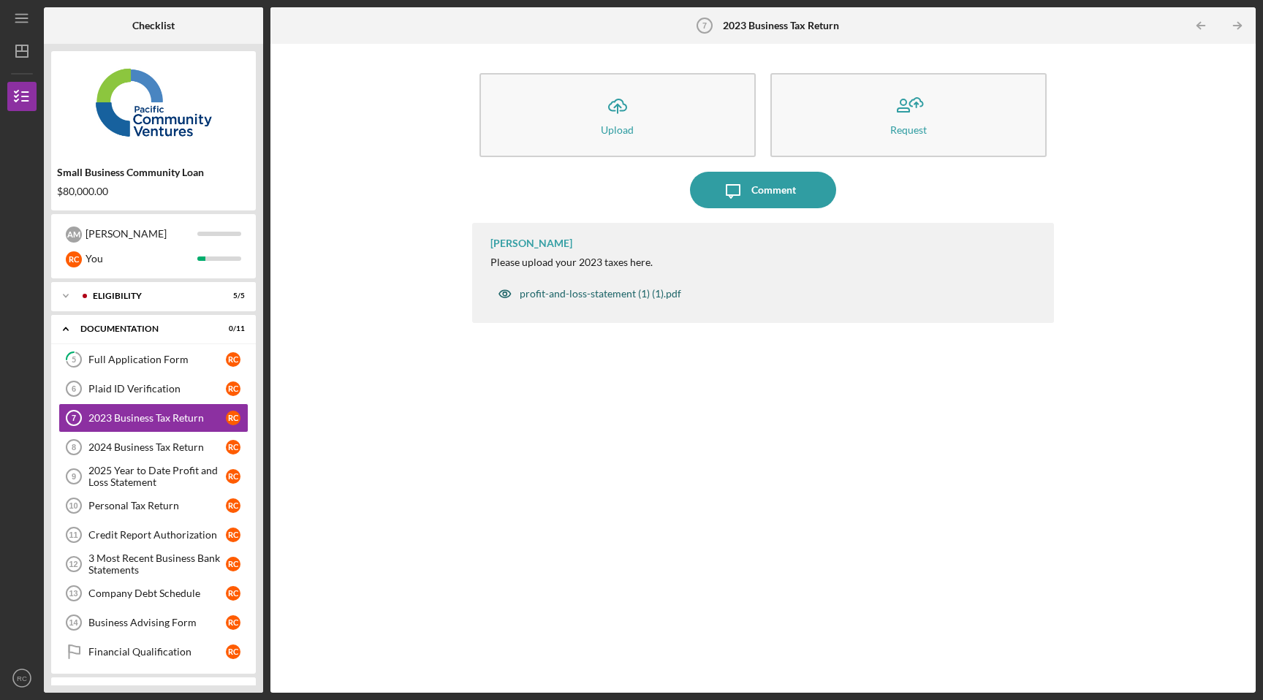
click at [587, 292] on div "profit-and-loss-statement (1) (1).pdf" at bounding box center [601, 294] width 162 height 12
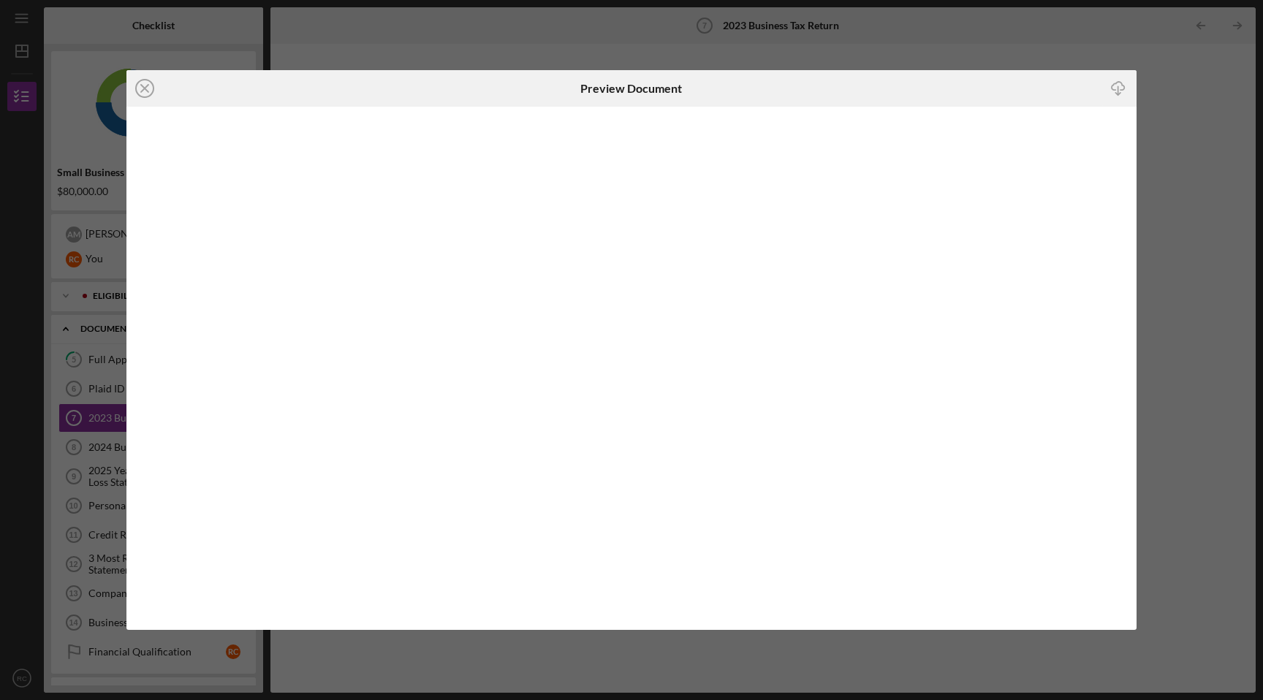
click at [1214, 308] on div "Icon/Close Preview Document Icon/Download" at bounding box center [631, 350] width 1263 height 700
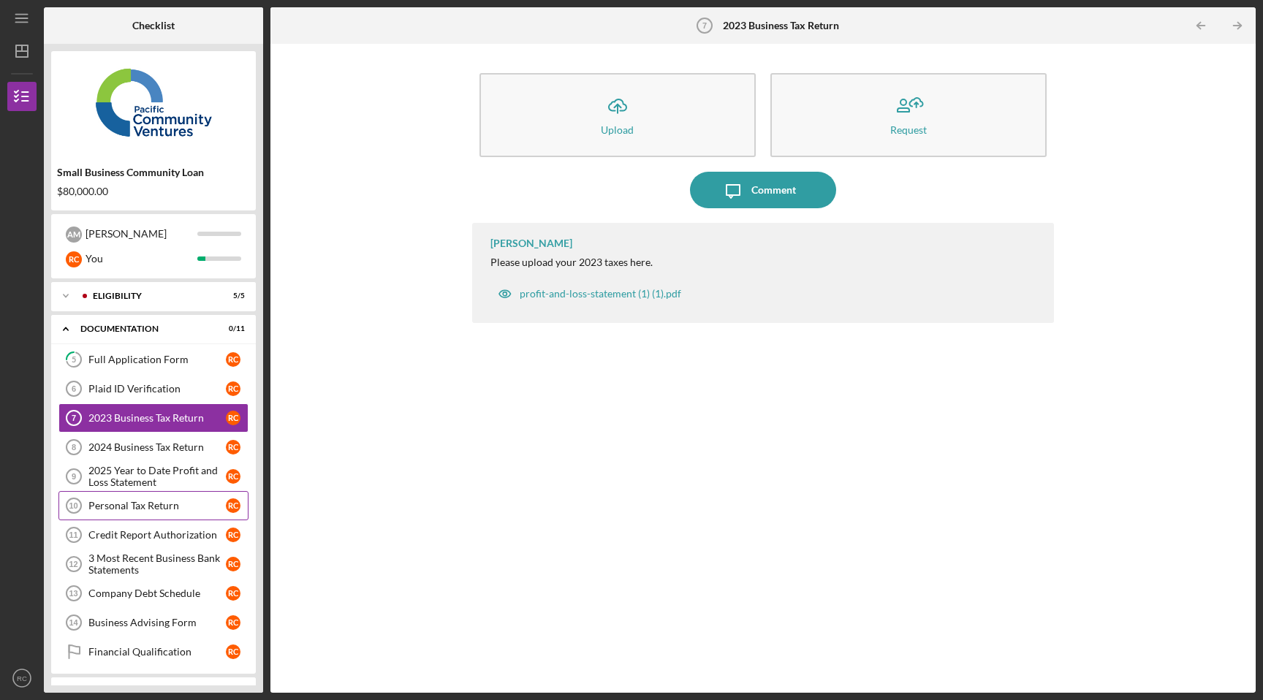
click at [91, 510] on div "Personal Tax Return" at bounding box center [156, 506] width 137 height 12
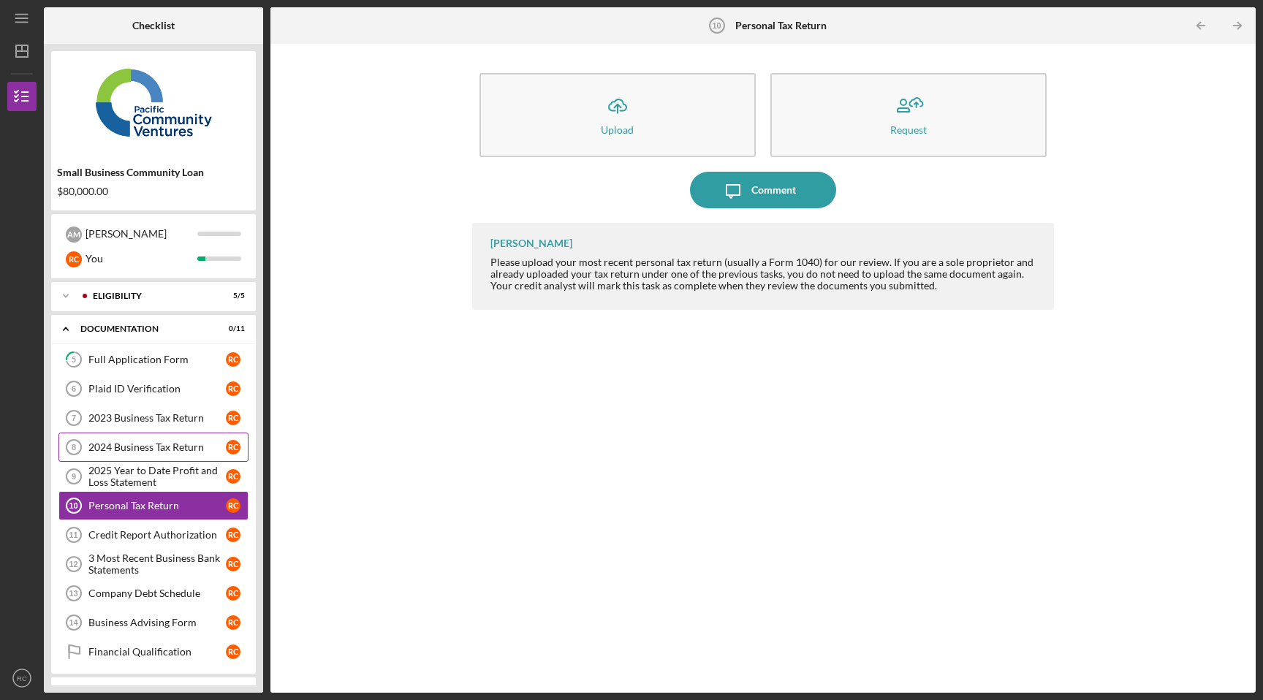
click at [181, 443] on div "2024 Business Tax Return" at bounding box center [156, 447] width 137 height 12
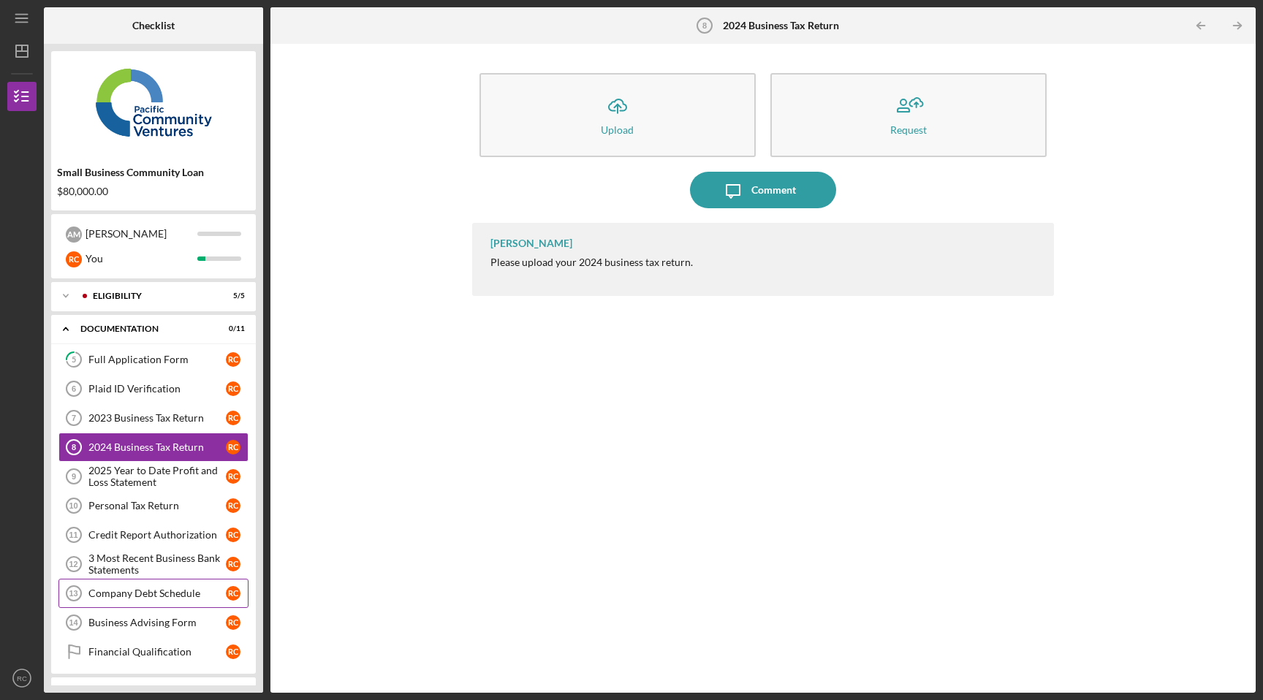
click at [191, 588] on div "Company Debt Schedule" at bounding box center [156, 594] width 137 height 12
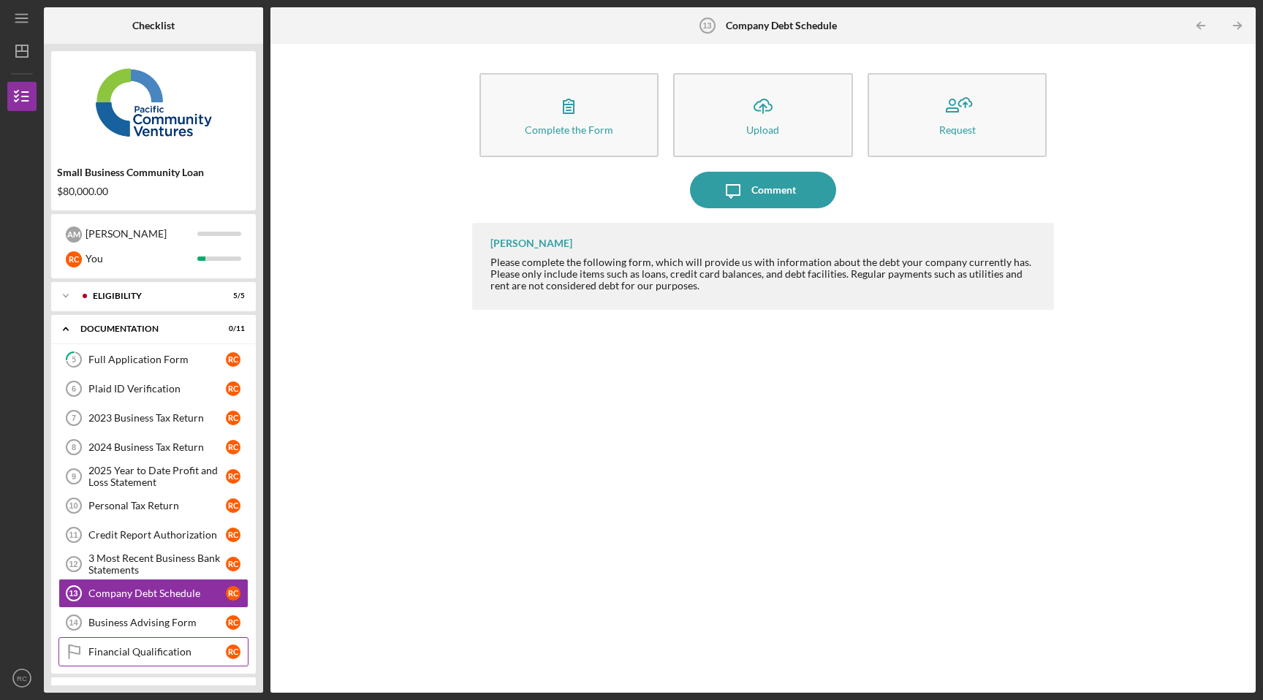
click at [167, 659] on link "Financial Qualification Financial Qualification R C" at bounding box center [153, 651] width 190 height 29
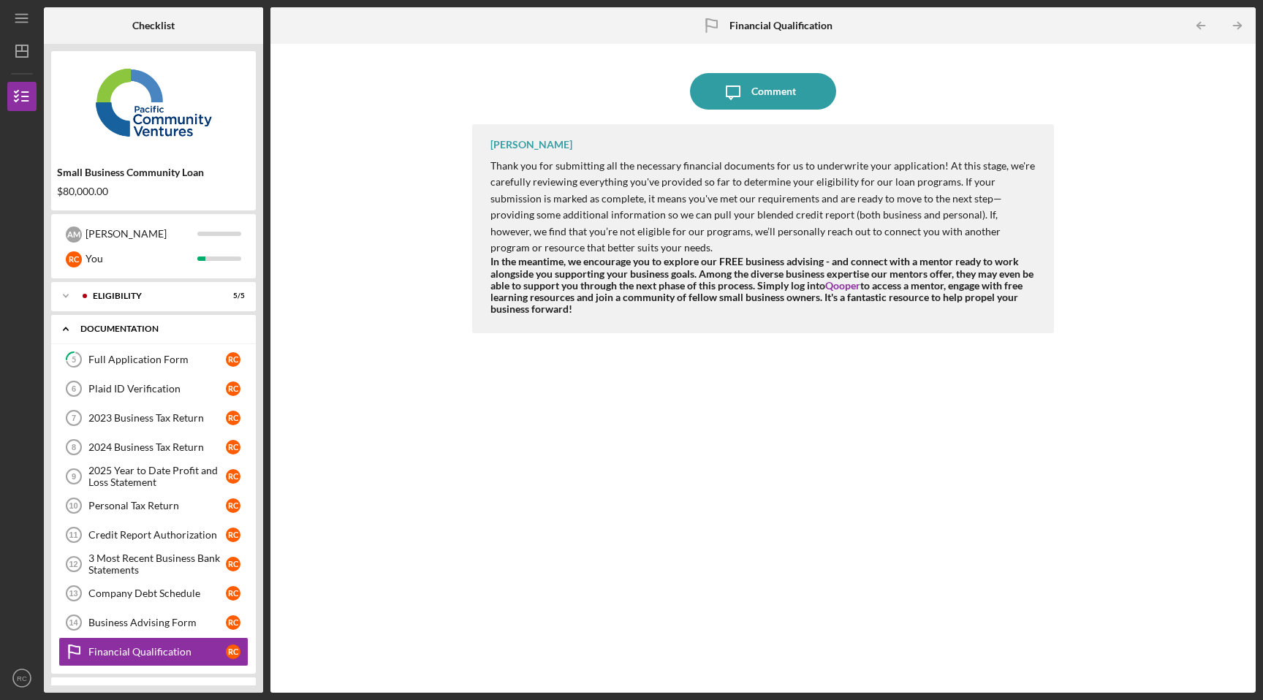
click at [95, 323] on div "Icon/Expander Documentation 0 / 11" at bounding box center [153, 329] width 205 height 30
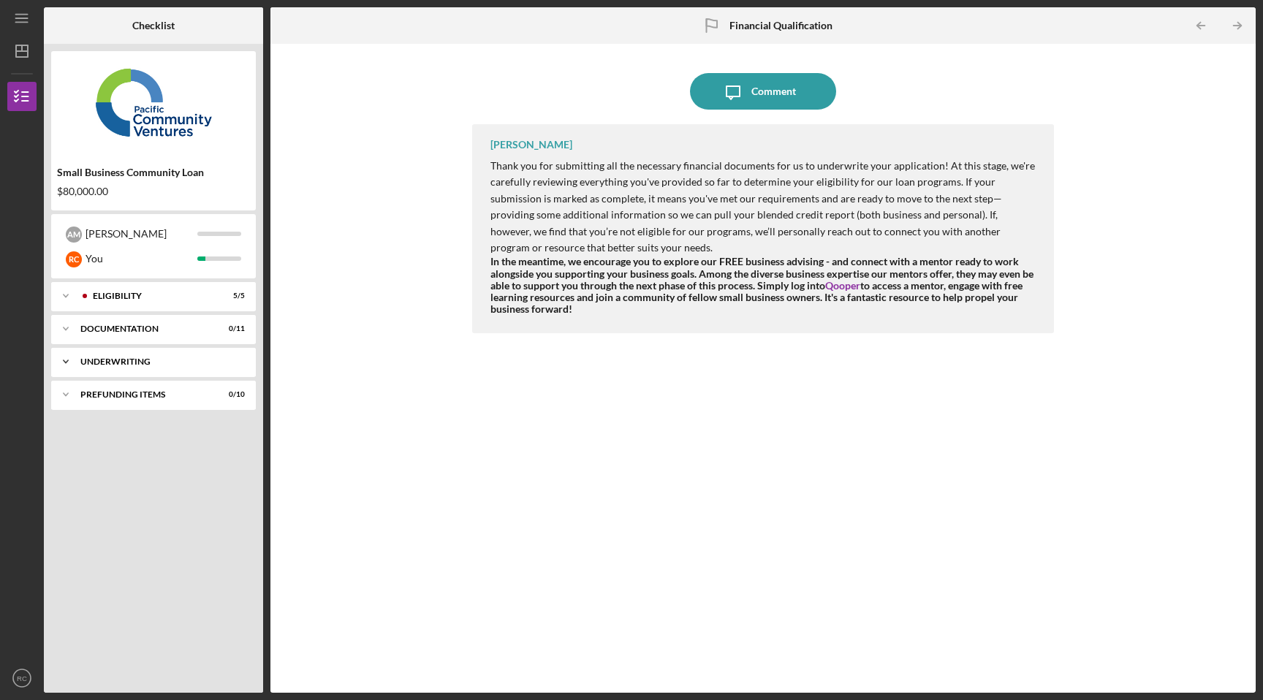
click at [99, 358] on div "Underwriting" at bounding box center [158, 361] width 157 height 9
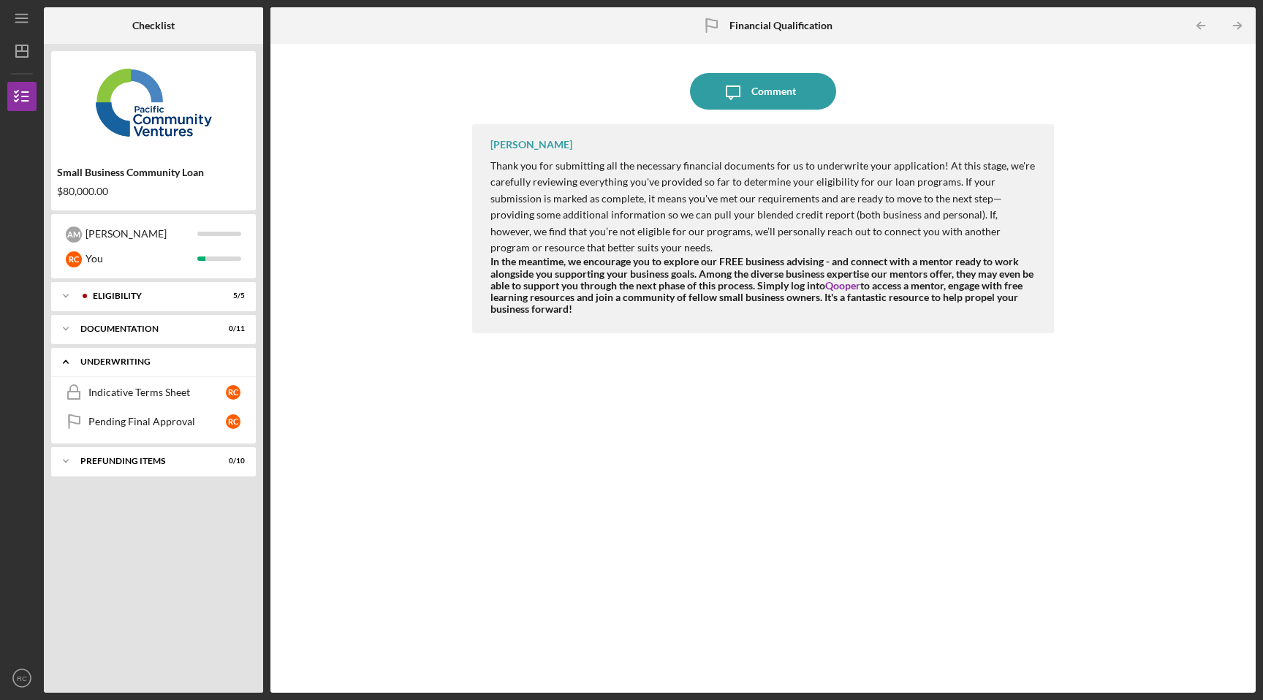
click at [98, 358] on div "Underwriting" at bounding box center [158, 361] width 157 height 9
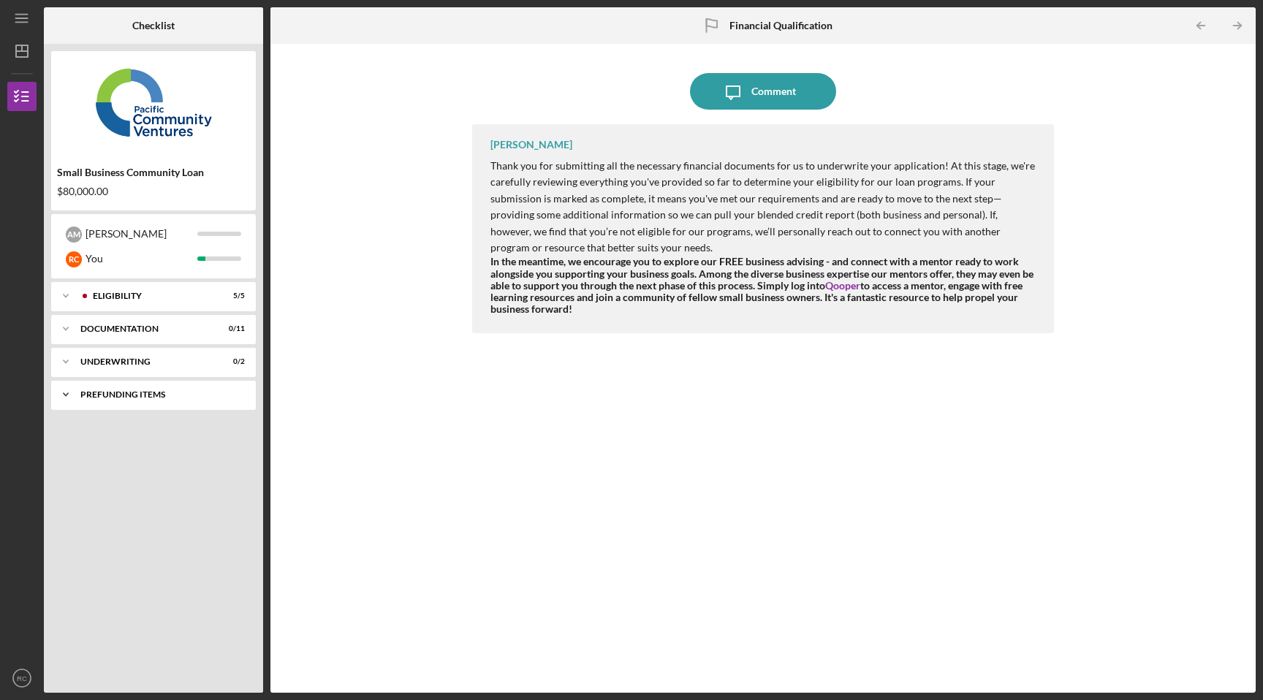
click at [99, 397] on div "Prefunding Items" at bounding box center [158, 394] width 157 height 9
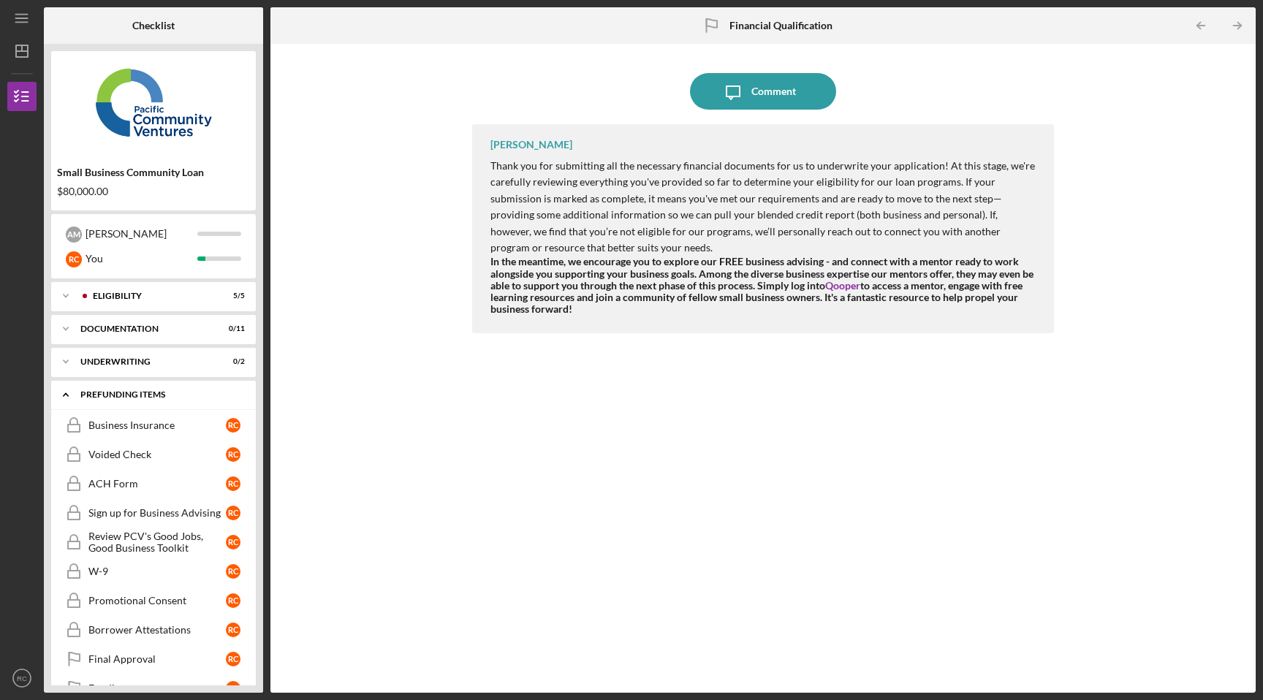
click at [99, 397] on div "Prefunding Items" at bounding box center [158, 394] width 157 height 9
